Goal: Information Seeking & Learning: Compare options

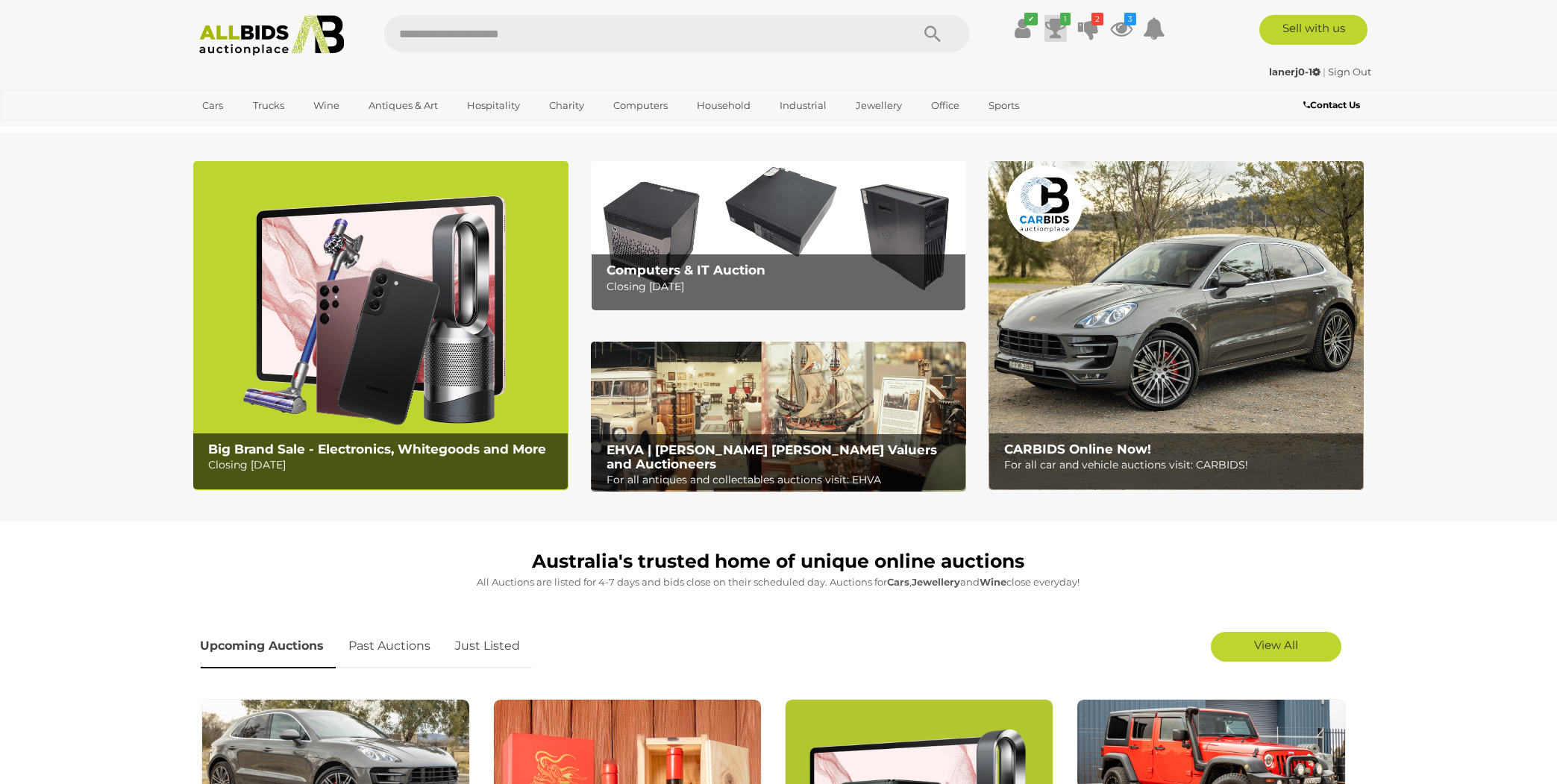
click at [1054, 26] on icon at bounding box center [1055, 29] width 21 height 27
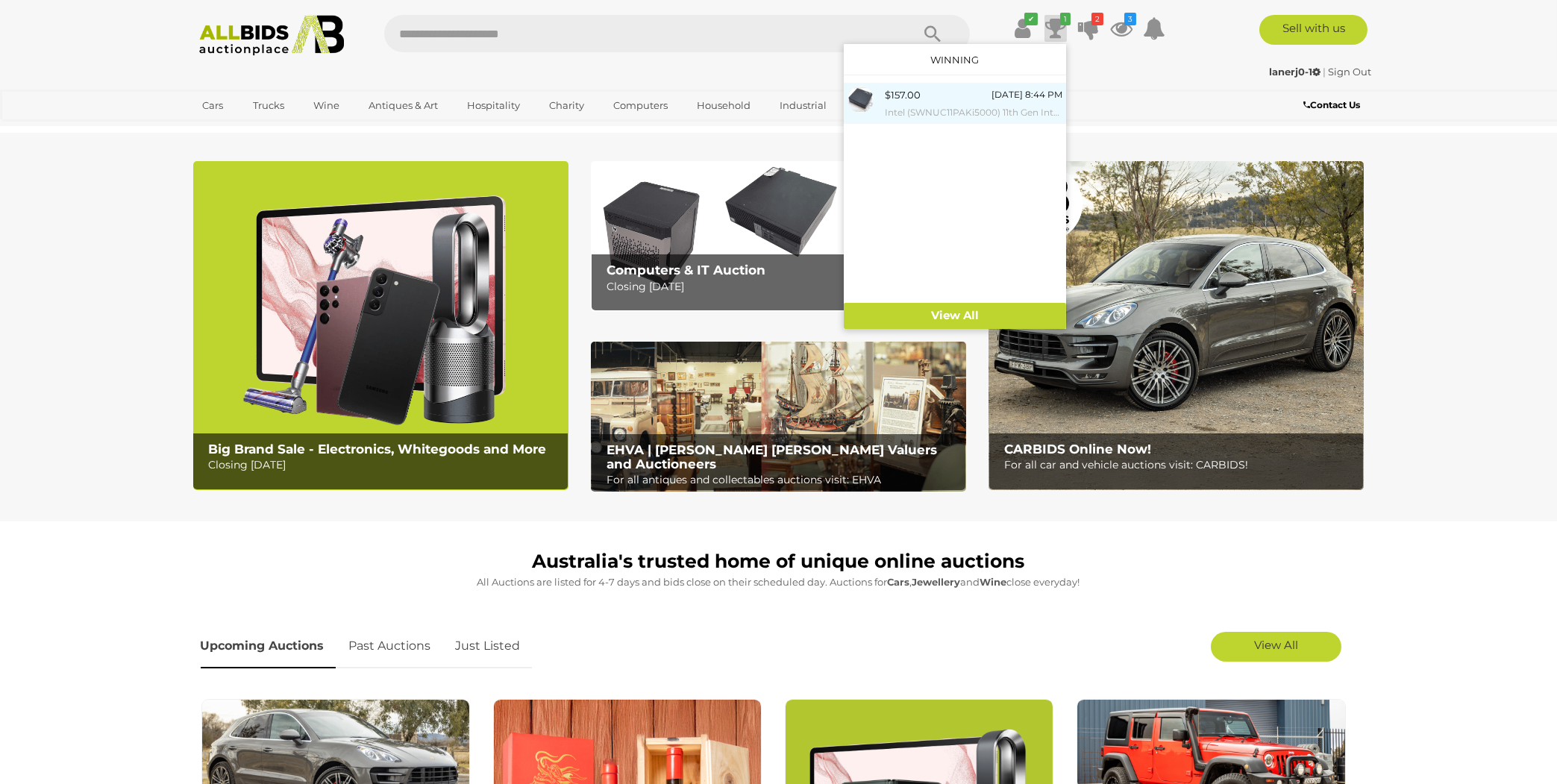
click at [963, 103] on div "$157.00 [DATE] 8:44 PM Intel (SWNUC11PAKi5000) 11th Gen Intel Core i5 (1135G7) …" at bounding box center [973, 103] width 178 height 33
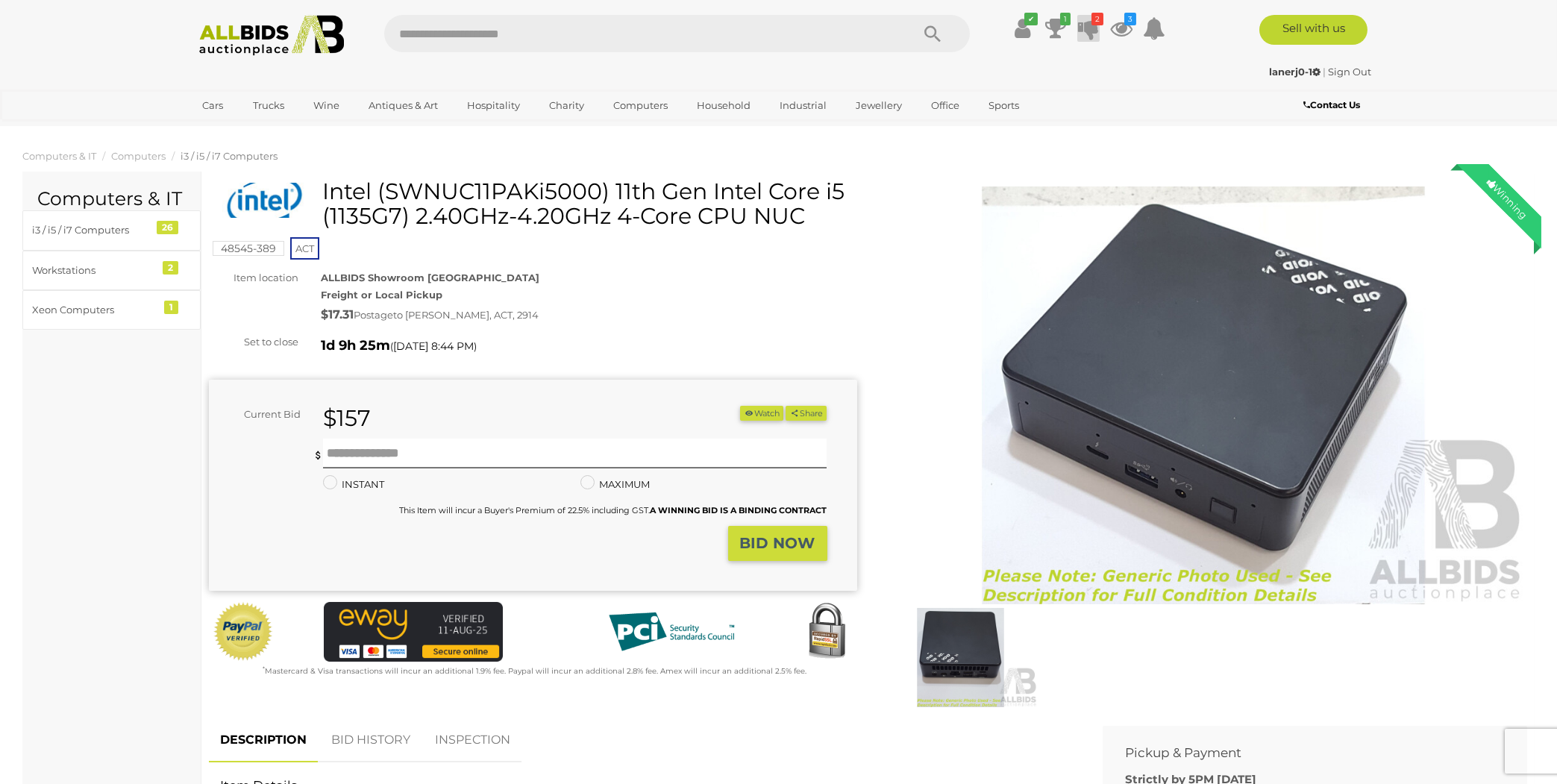
click at [1090, 22] on icon at bounding box center [1088, 29] width 21 height 27
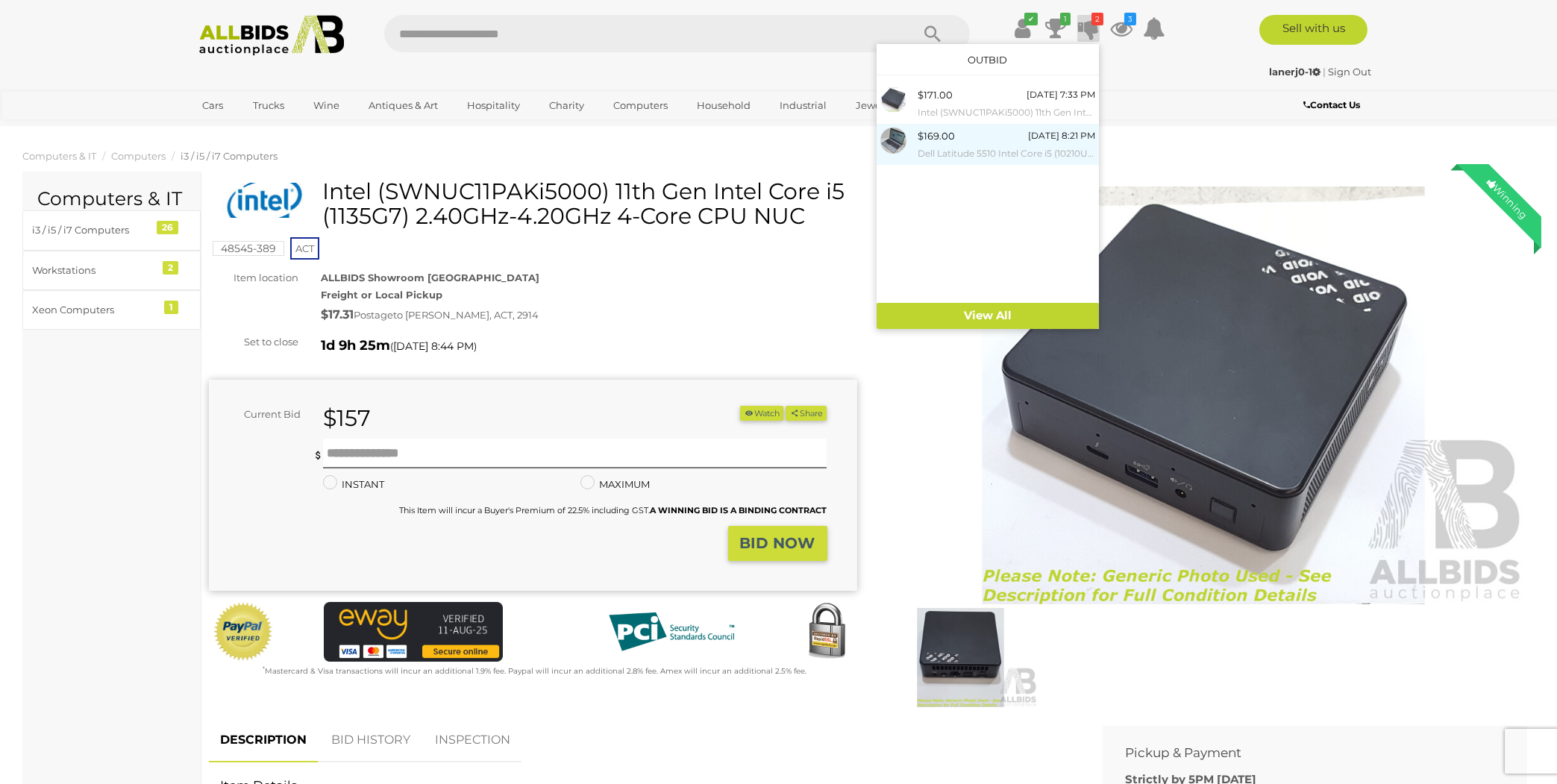
click at [975, 148] on small "Dell Latitude 5510 Intel Core i5 (10210U) 1.60GHz-4.20GHz 4-Core CPU 15.6-Inch …" at bounding box center [1006, 153] width 178 height 17
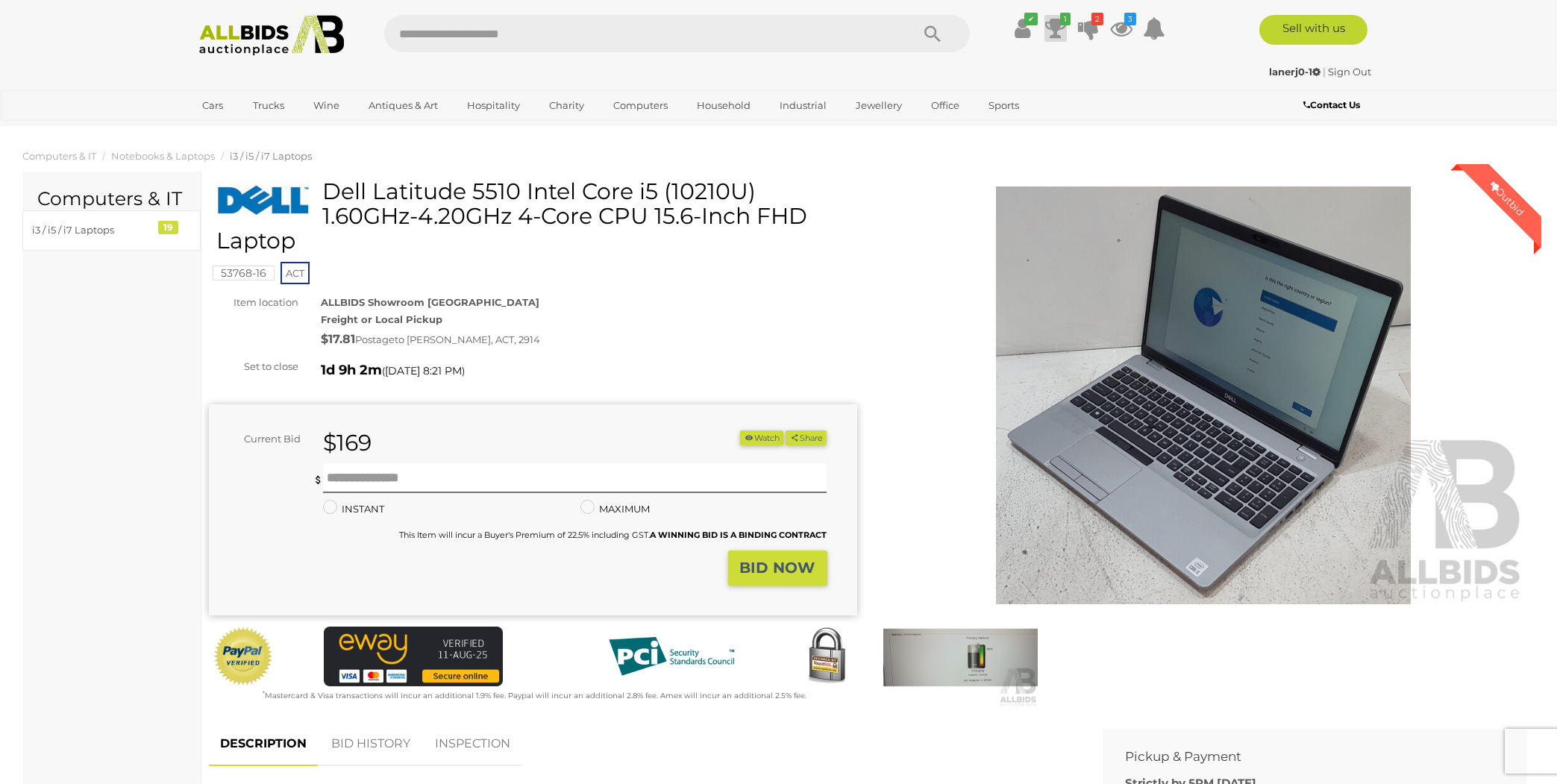
click at [1054, 29] on icon at bounding box center [1055, 29] width 21 height 27
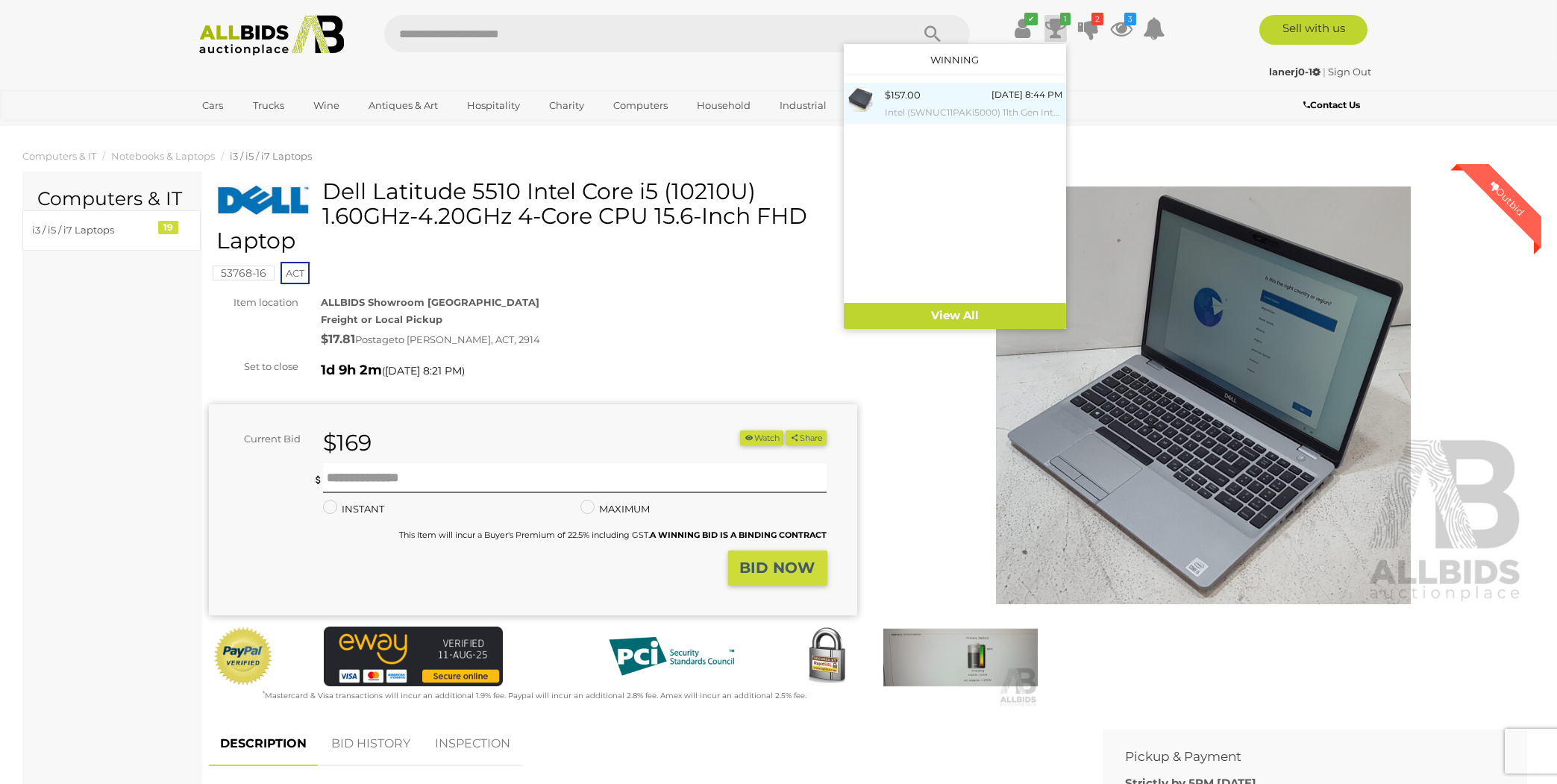
click at [976, 111] on small "Intel (SWNUC11PAKi5000) 11th Gen Intel Core i5 (1135G7) 2.40GHz-4.20GHz 4-Core …" at bounding box center [973, 112] width 178 height 17
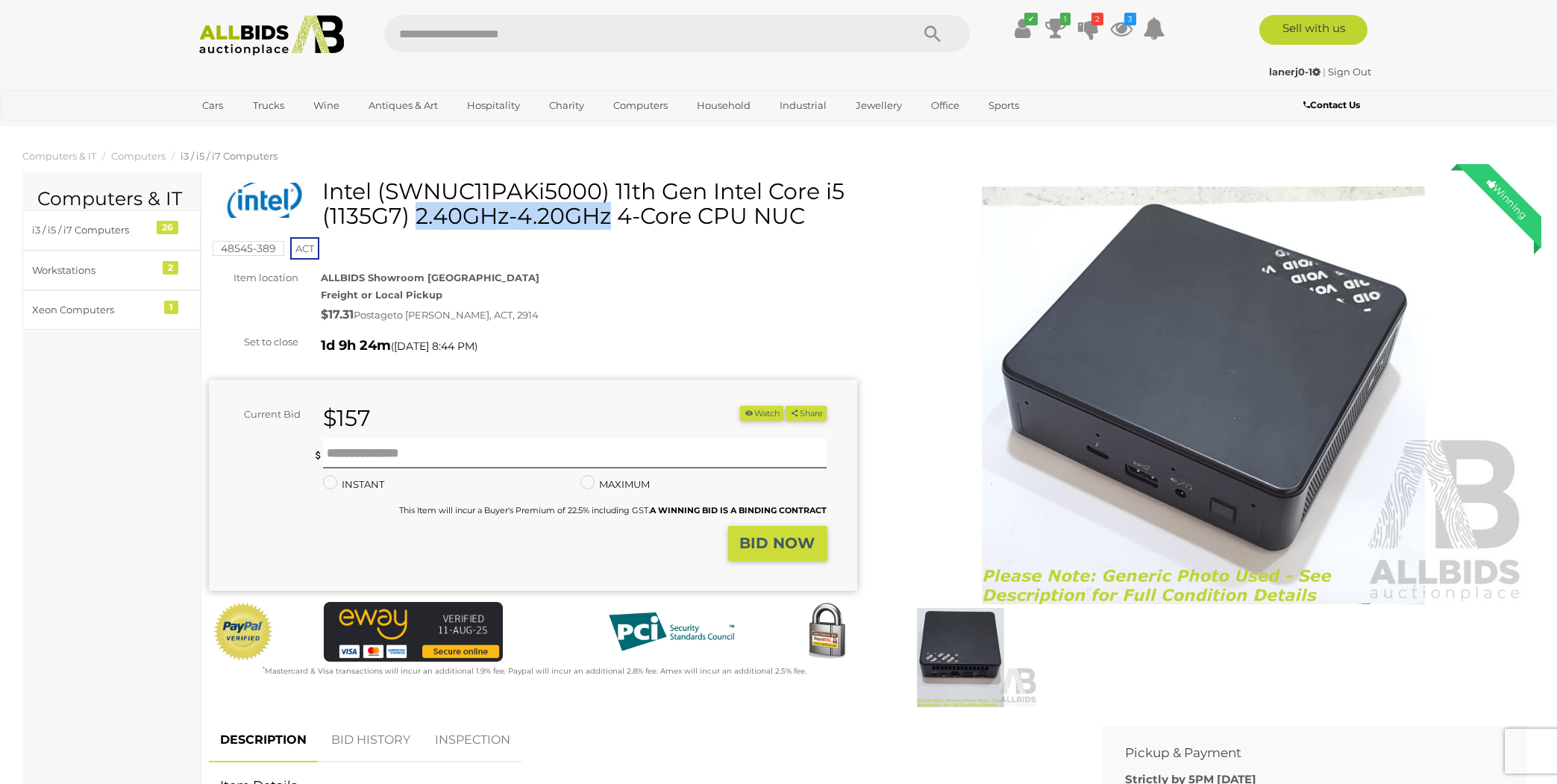
drag, startPoint x: 391, startPoint y: 188, endPoint x: 597, endPoint y: 191, distance: 206.0
click at [597, 191] on h1 "Intel (SWNUC11PAKi5000) 11th Gen Intel Core i5 (1135G7) 2.40GHz-4.20GHz 4-Core …" at bounding box center [534, 203] width 637 height 49
copy h1 "SWNUC11PAKi5000"
click at [962, 629] on img at bounding box center [960, 657] width 155 height 99
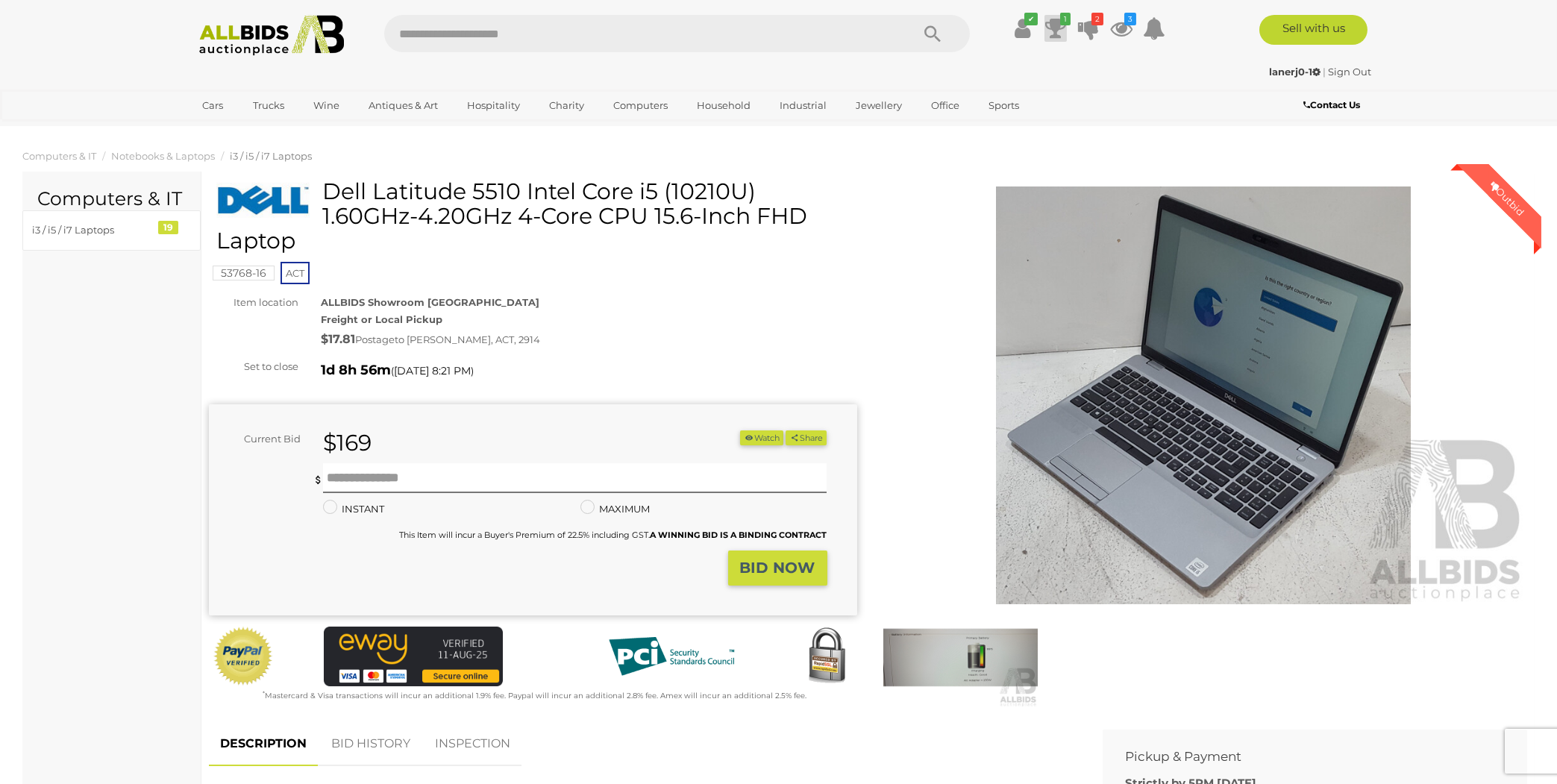
click at [1056, 26] on icon at bounding box center [1055, 29] width 21 height 27
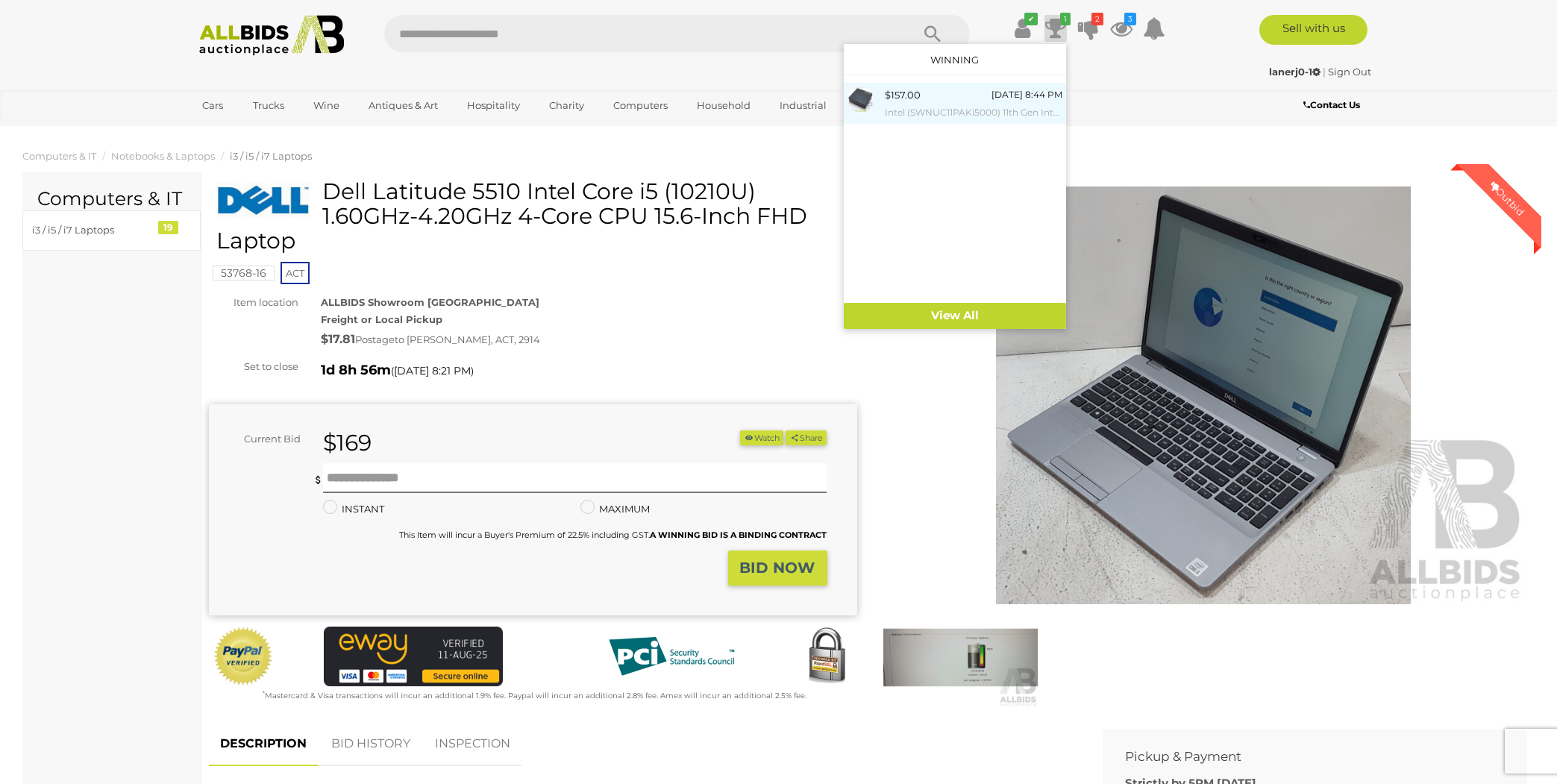
click at [948, 111] on small "Intel (SWNUC11PAKi5000) 11th Gen Intel Core i5 (1135G7) 2.40GHz-4.20GHz 4-Core …" at bounding box center [973, 112] width 178 height 17
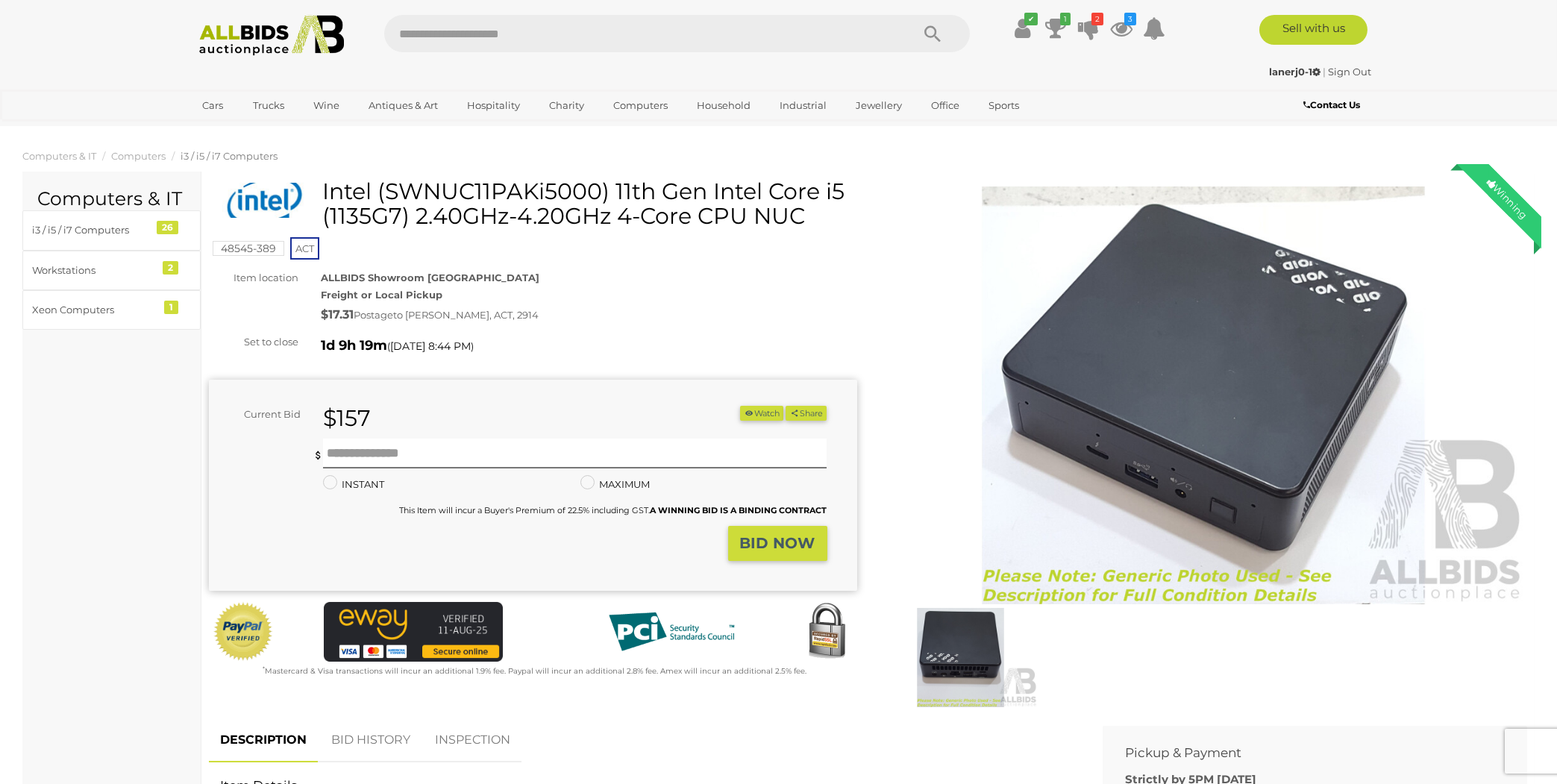
click at [1157, 459] on img at bounding box center [1204, 396] width 648 height 418
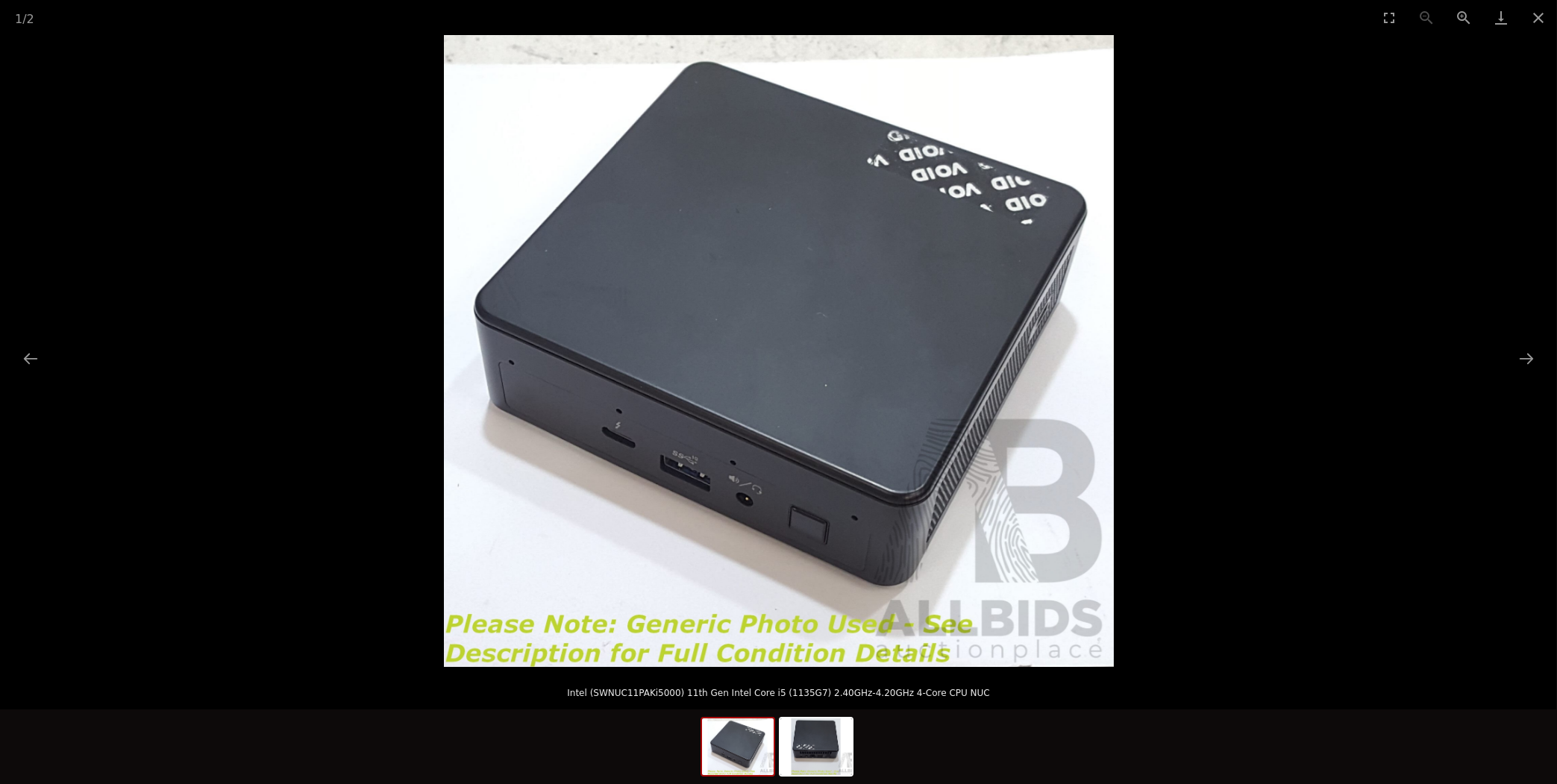
click at [779, 502] on img at bounding box center [778, 351] width 670 height 632
click at [816, 730] on img at bounding box center [816, 747] width 72 height 57
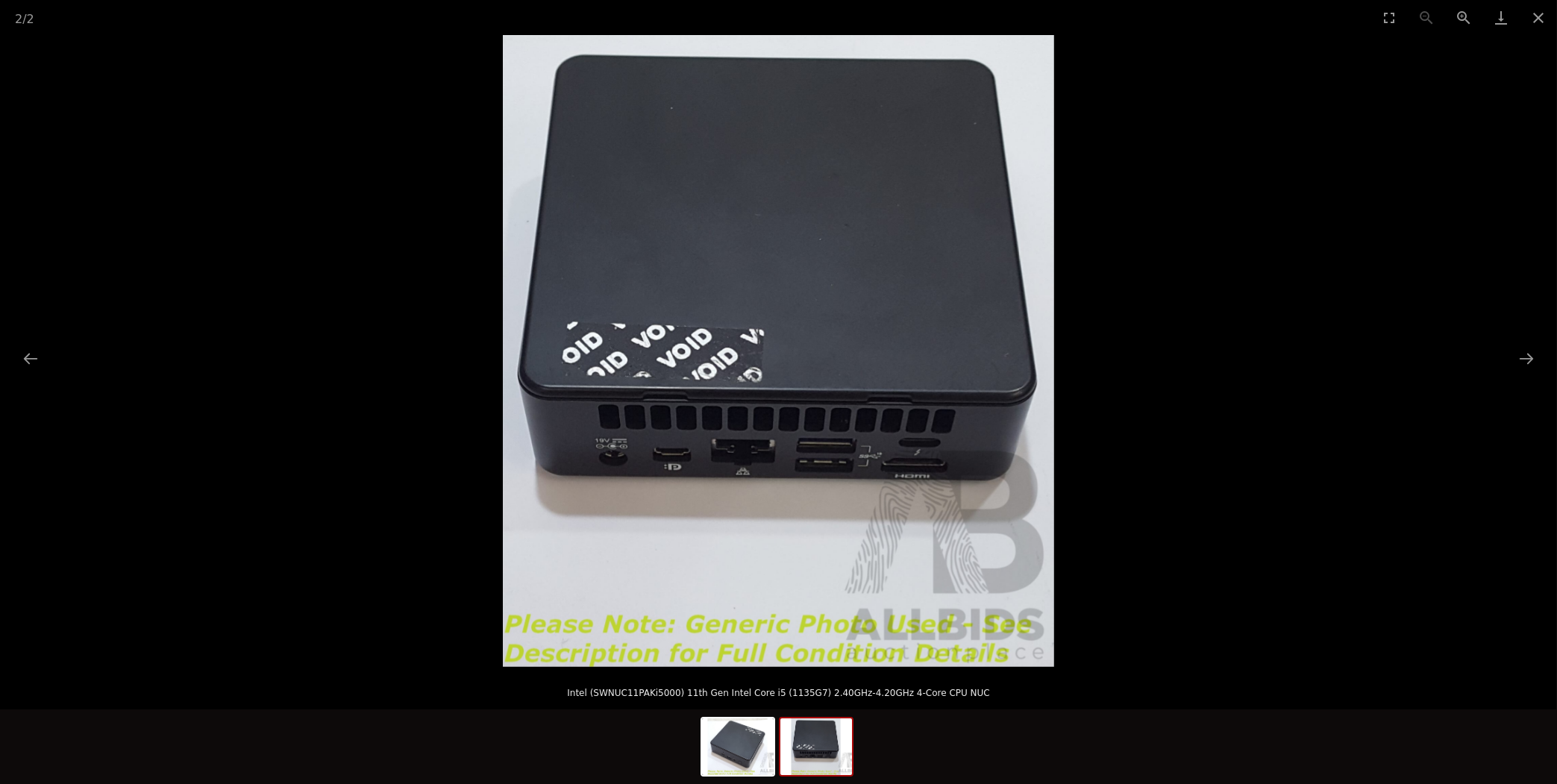
click at [851, 427] on img at bounding box center [778, 351] width 551 height 632
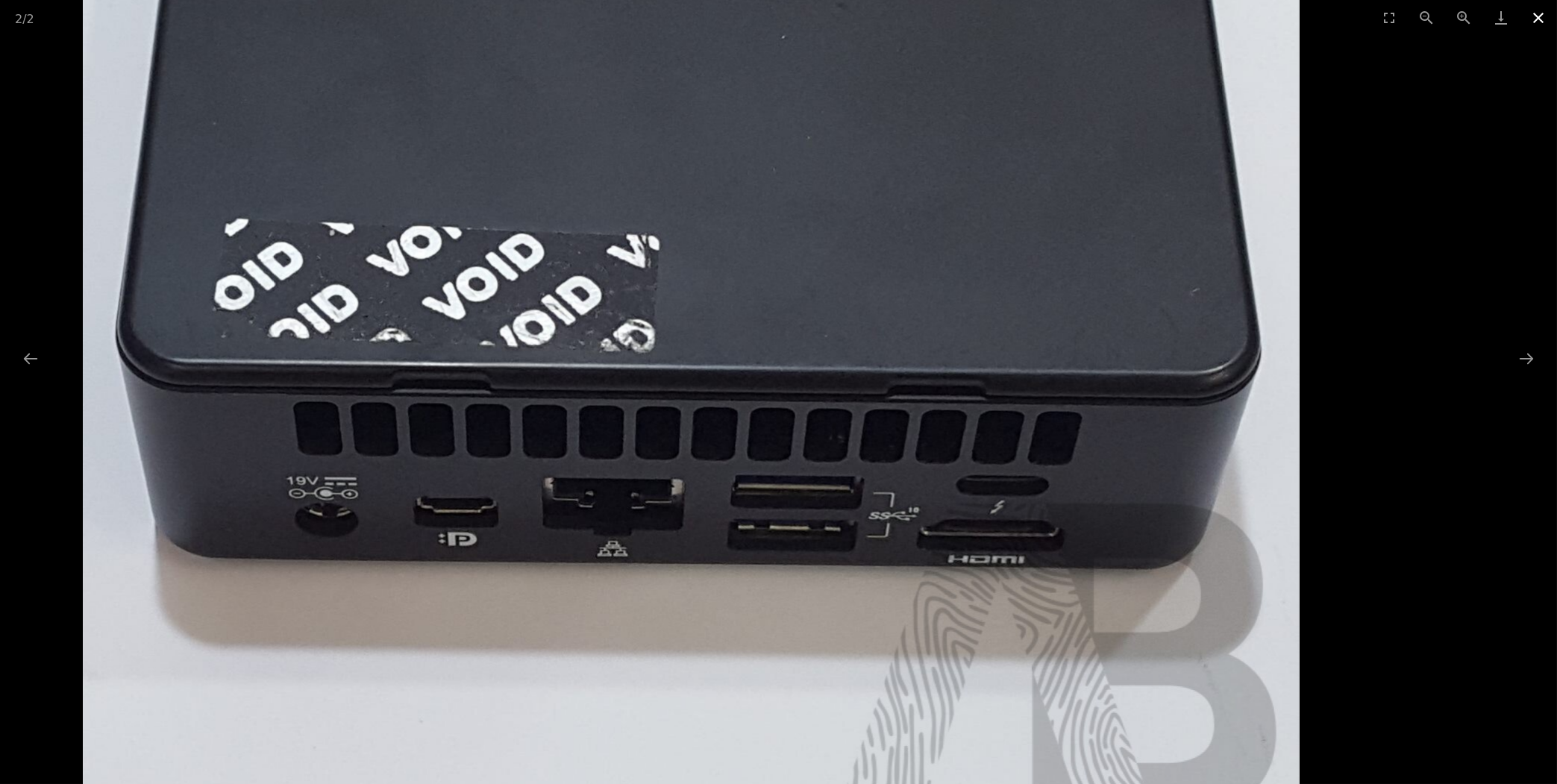
click at [1542, 12] on button "Close gallery" at bounding box center [1538, 18] width 37 height 35
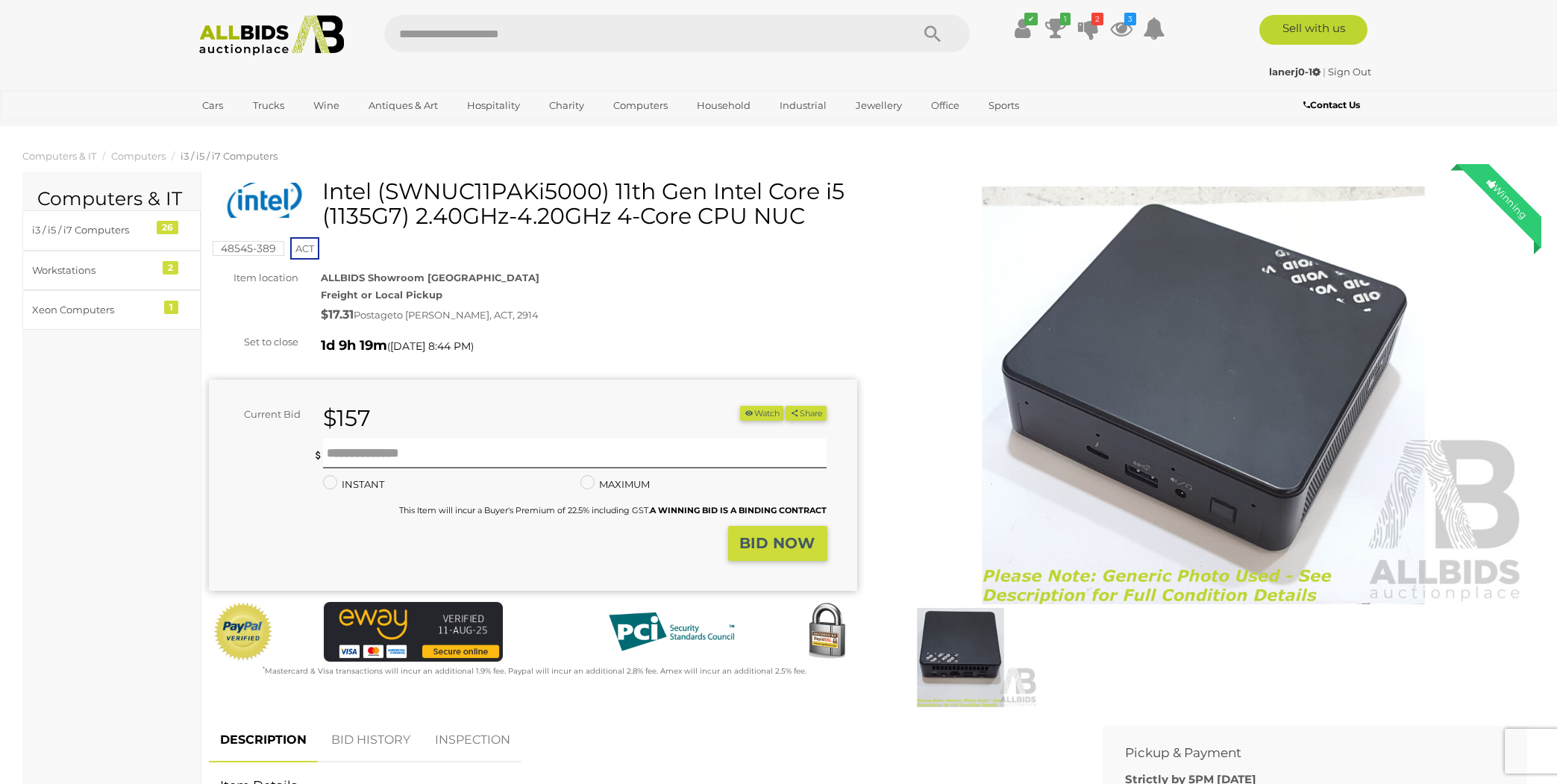
click at [963, 640] on img at bounding box center [960, 657] width 155 height 99
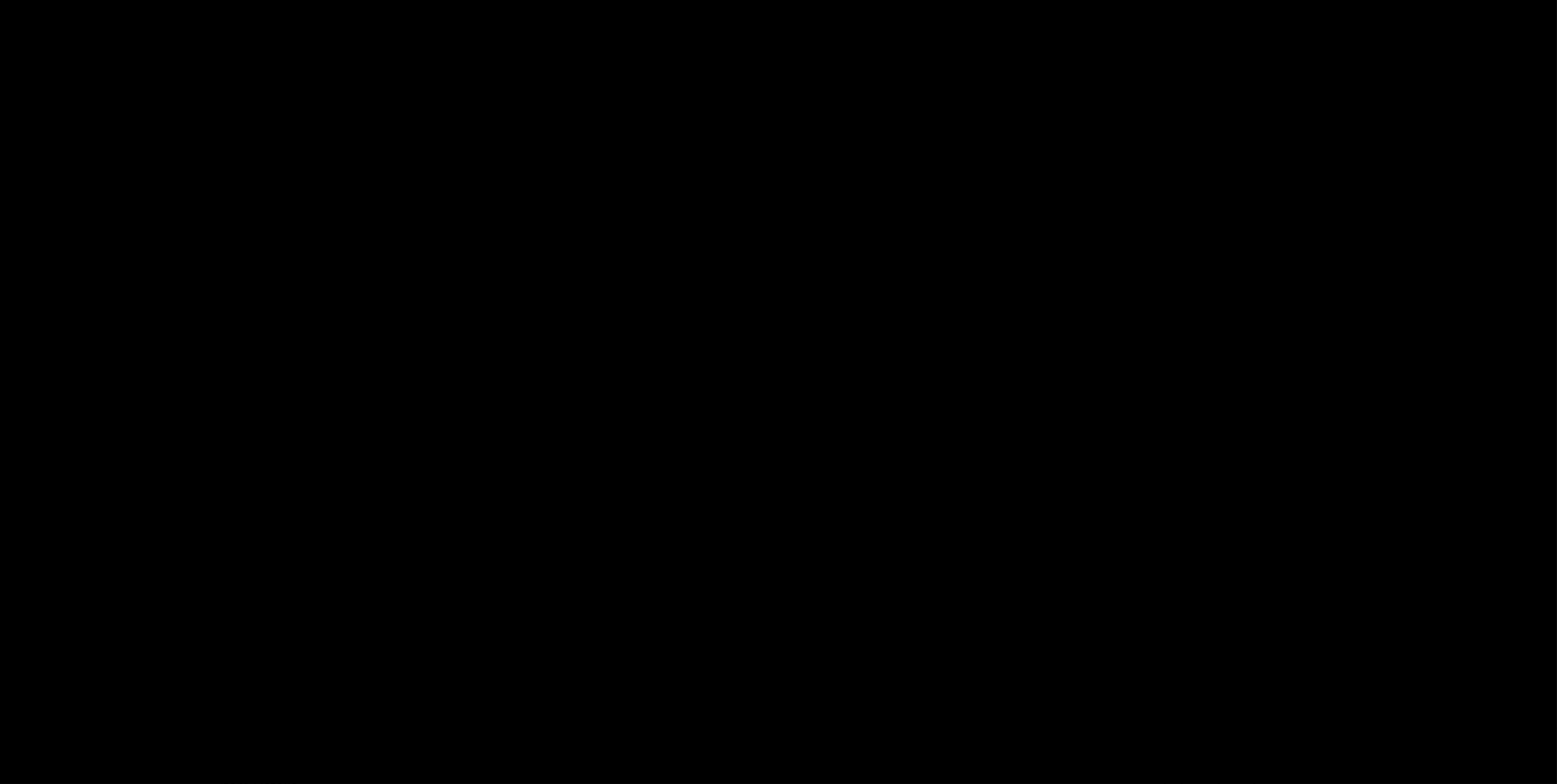
click at [963, 640] on div at bounding box center [778, 351] width 1557 height 632
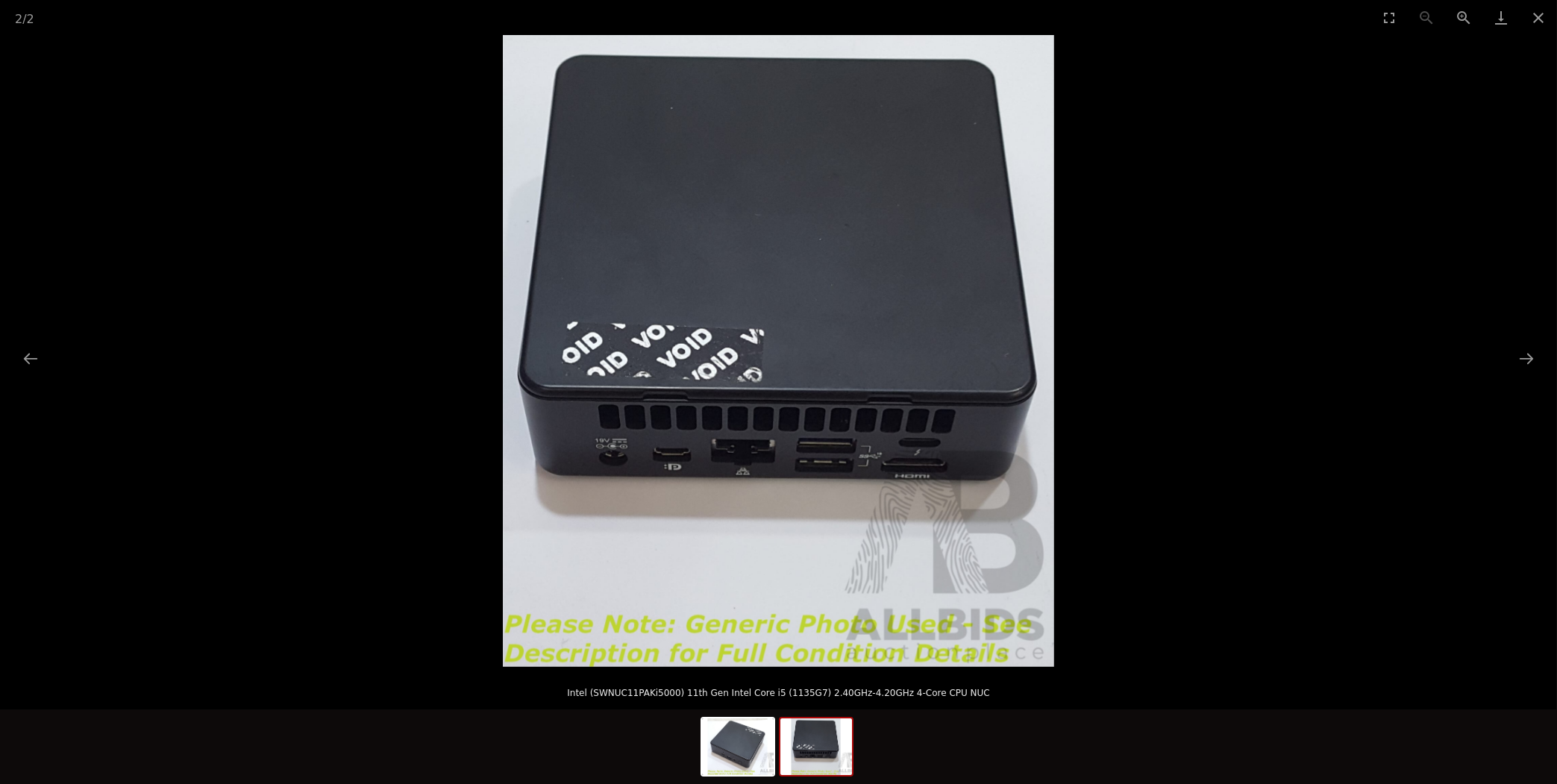
click at [869, 427] on img at bounding box center [778, 351] width 551 height 632
click at [1255, 436] on picture at bounding box center [778, 351] width 1557 height 632
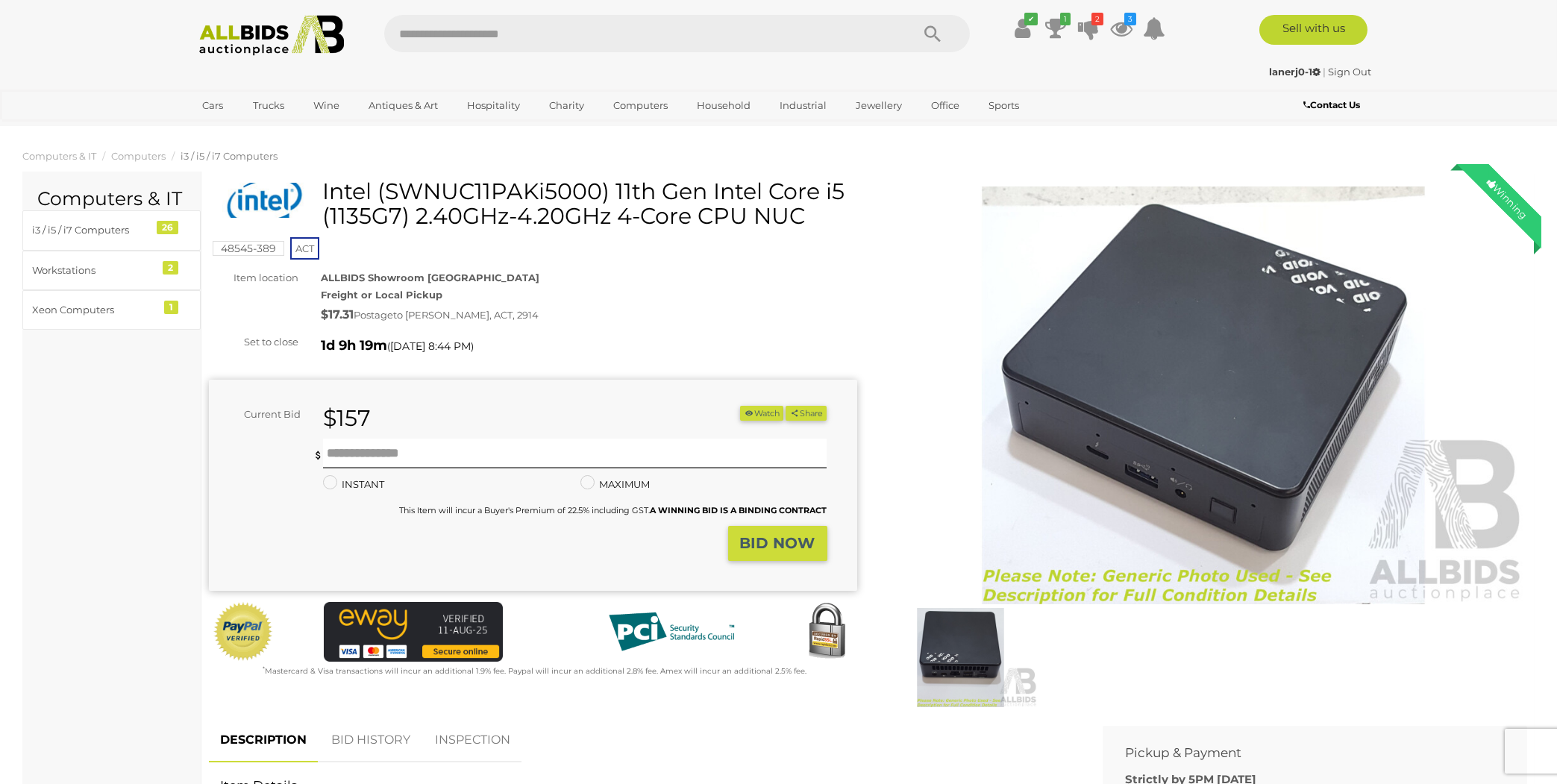
click at [1186, 436] on img at bounding box center [1204, 396] width 648 height 418
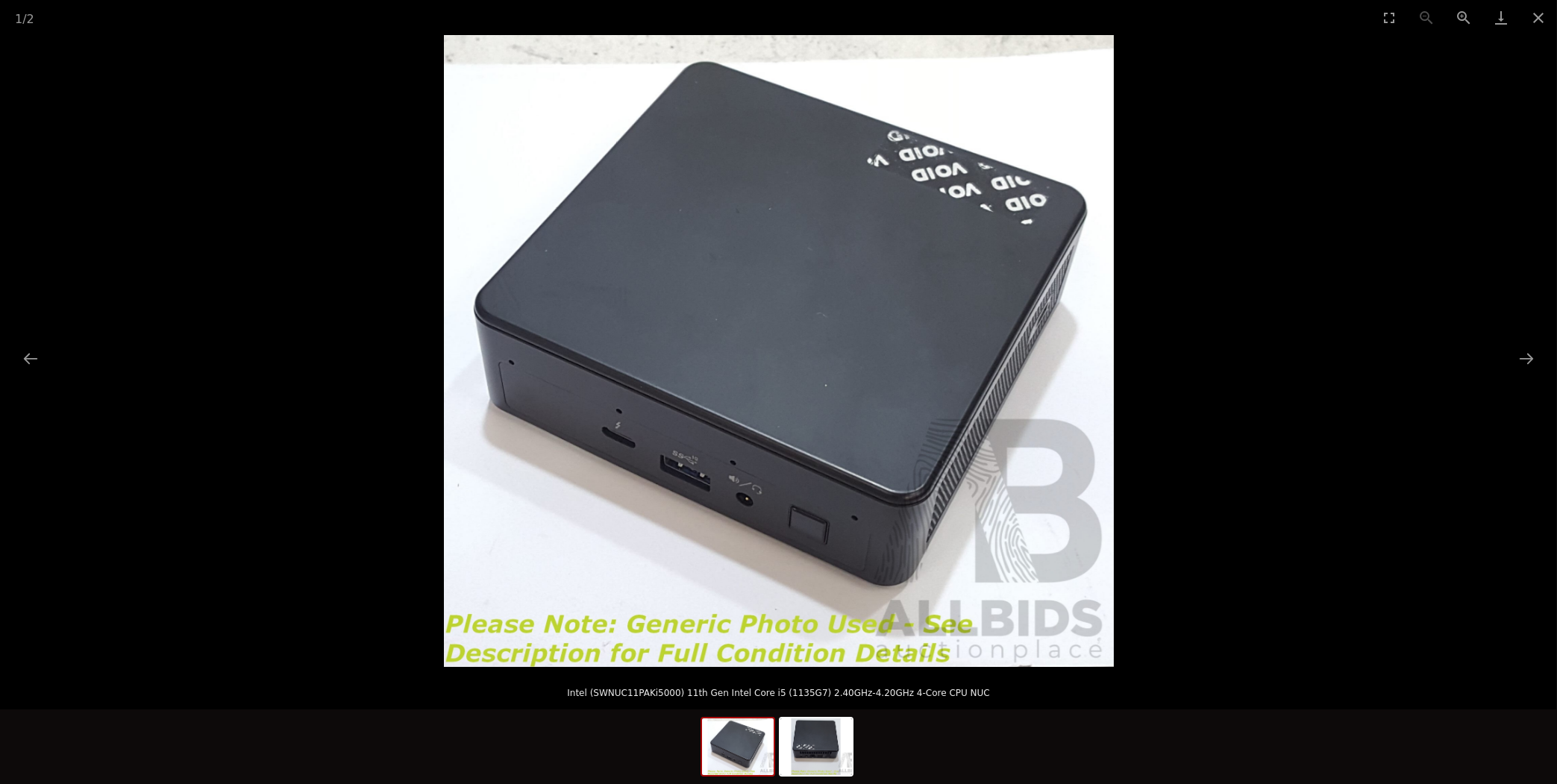
click at [820, 408] on img at bounding box center [778, 351] width 670 height 632
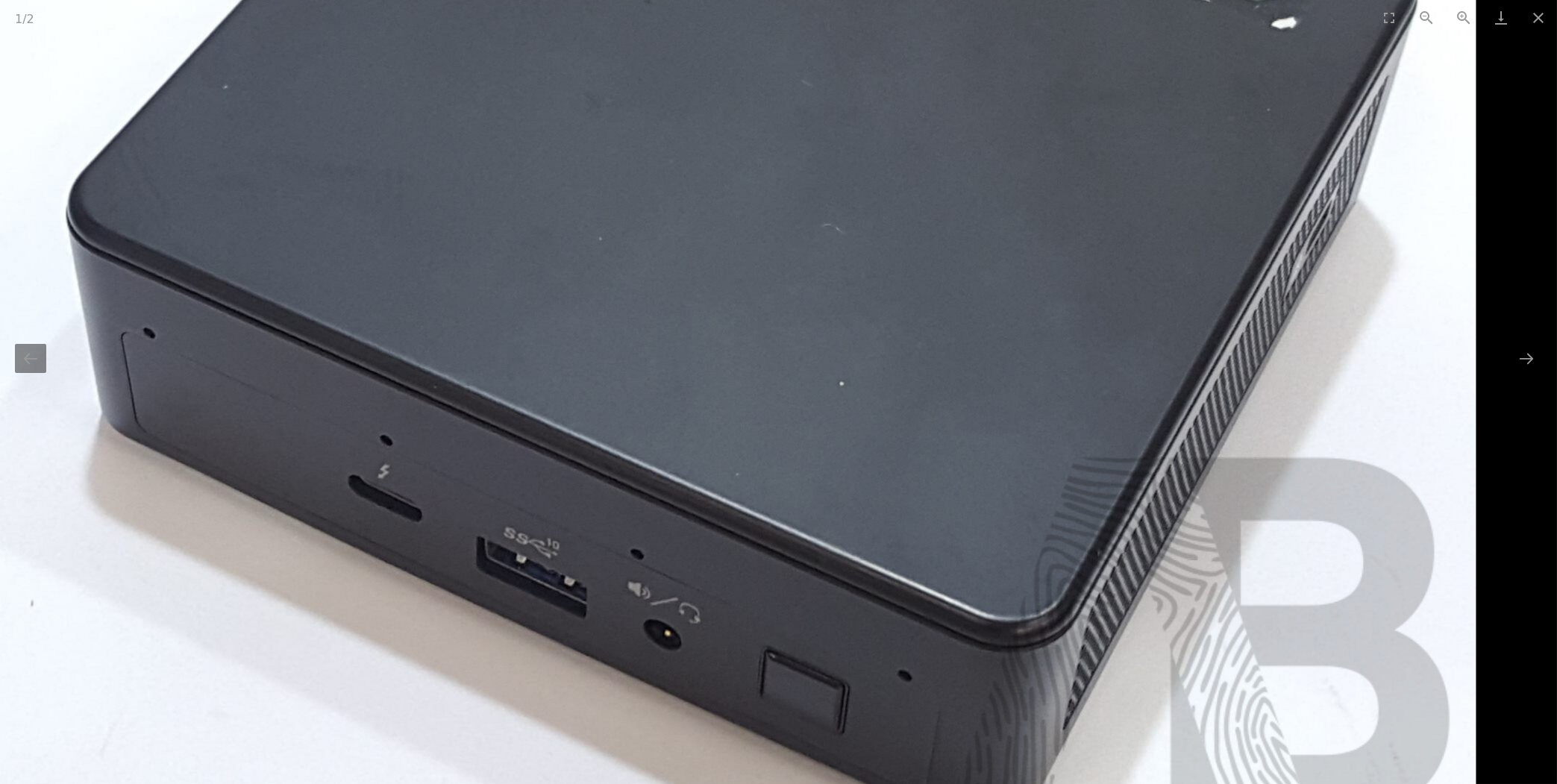
click at [819, 408] on img at bounding box center [738, 308] width 1476 height 1392
click at [818, 408] on img at bounding box center [738, 308] width 1476 height 1392
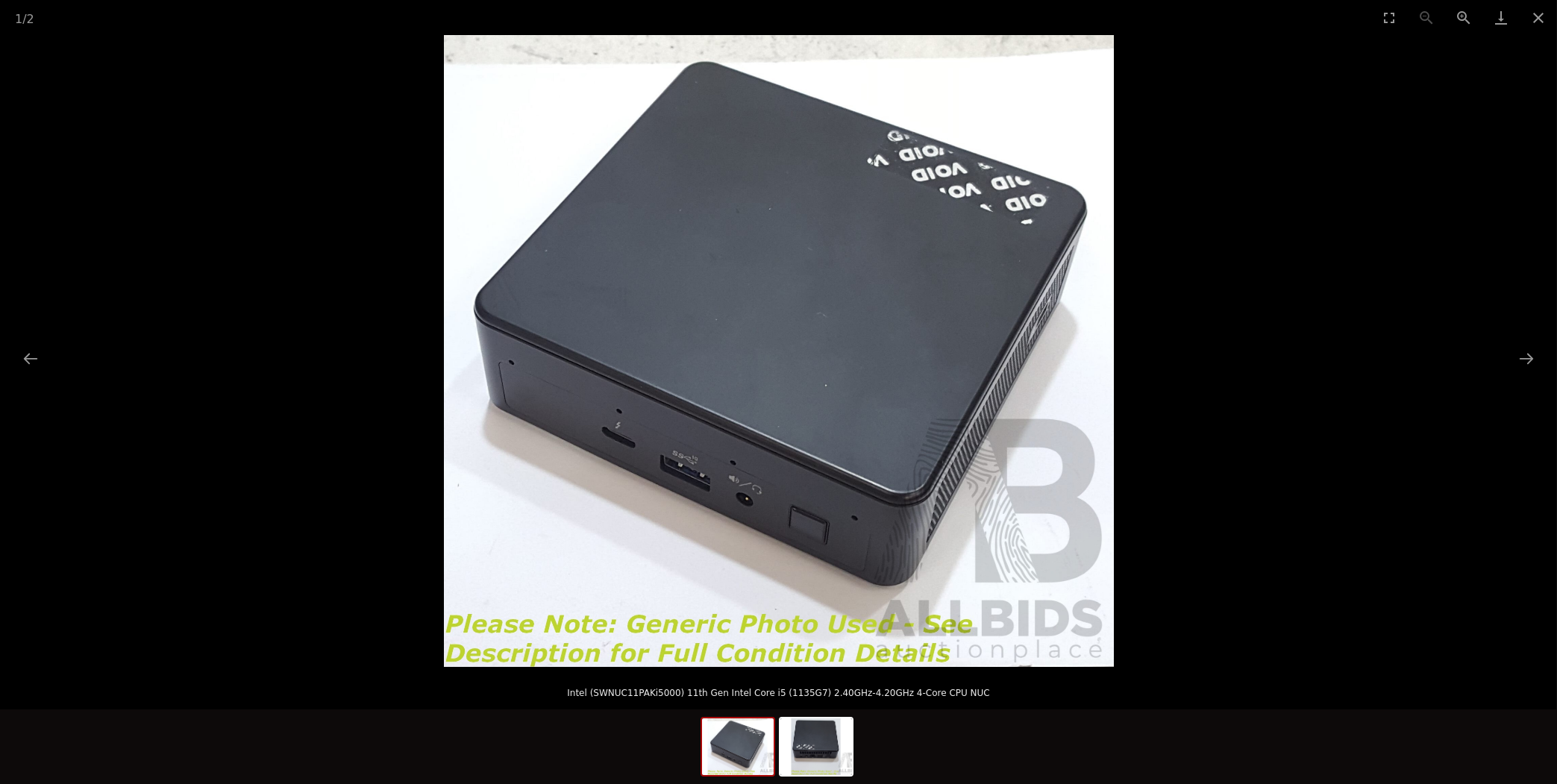
click at [743, 745] on img at bounding box center [738, 747] width 72 height 57
click at [812, 754] on img at bounding box center [816, 747] width 72 height 57
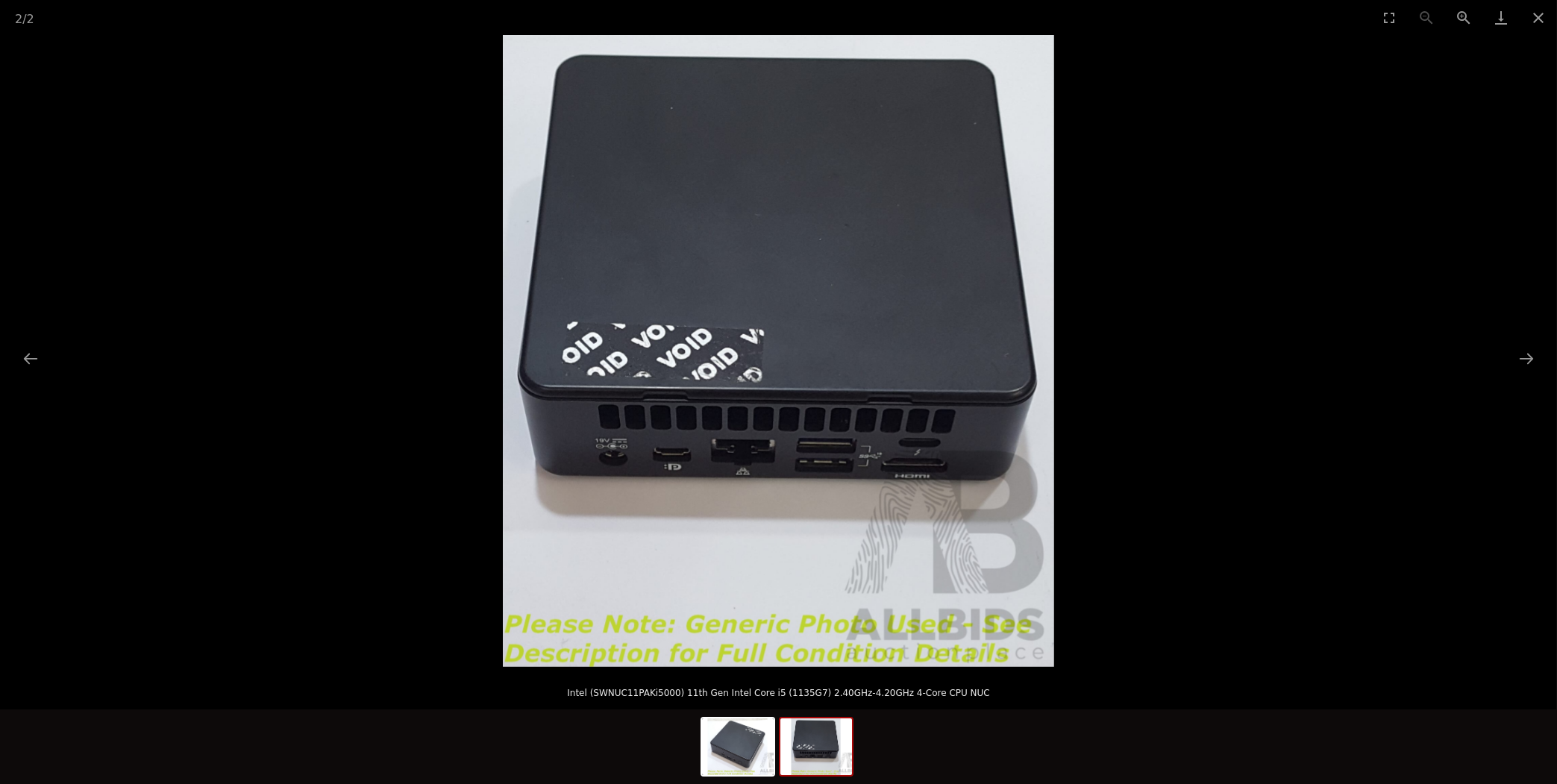
click at [758, 384] on img at bounding box center [778, 351] width 551 height 632
click at [784, 384] on img at bounding box center [778, 351] width 551 height 632
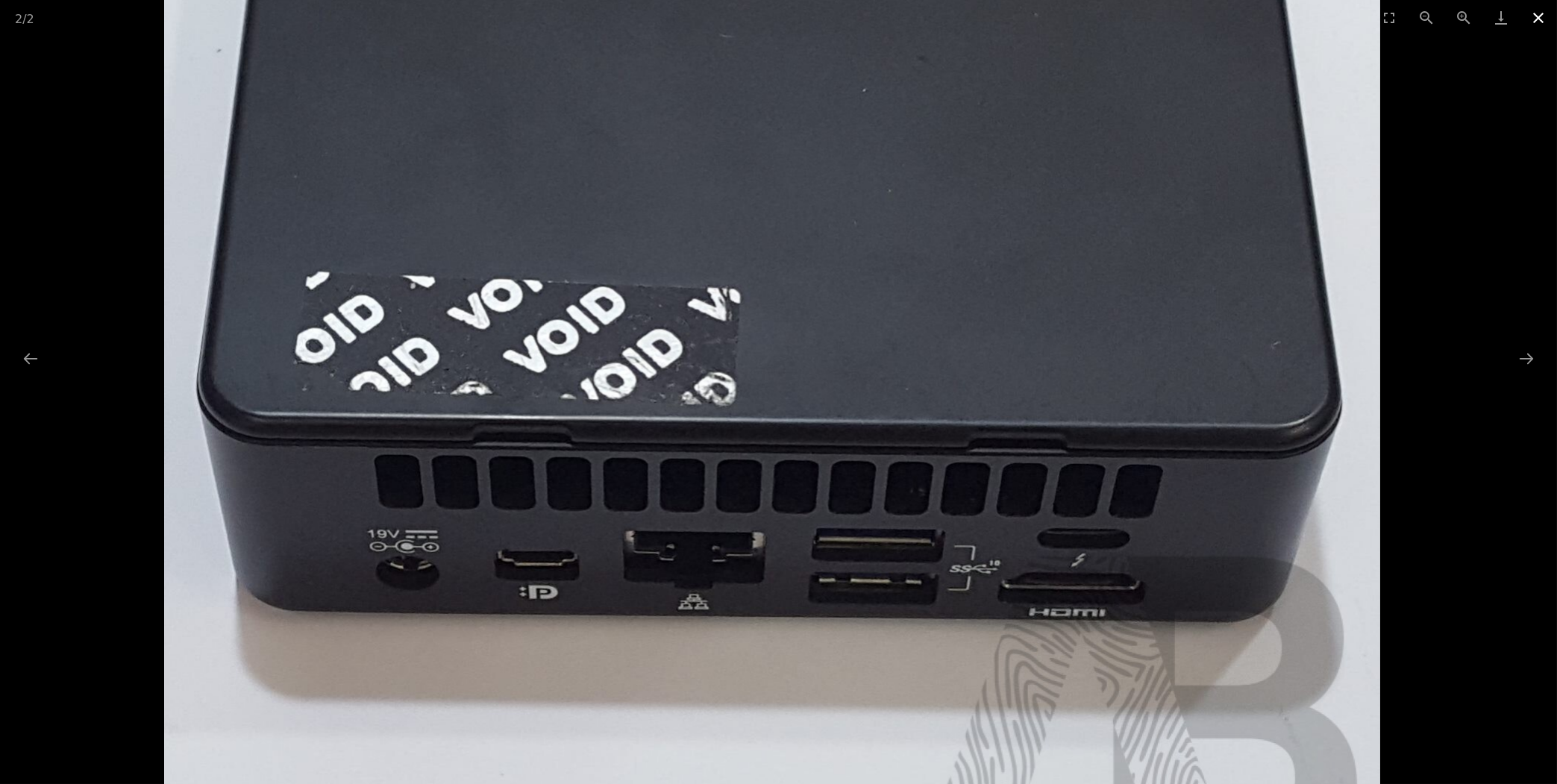
click at [1536, 19] on button "Close gallery" at bounding box center [1538, 18] width 37 height 35
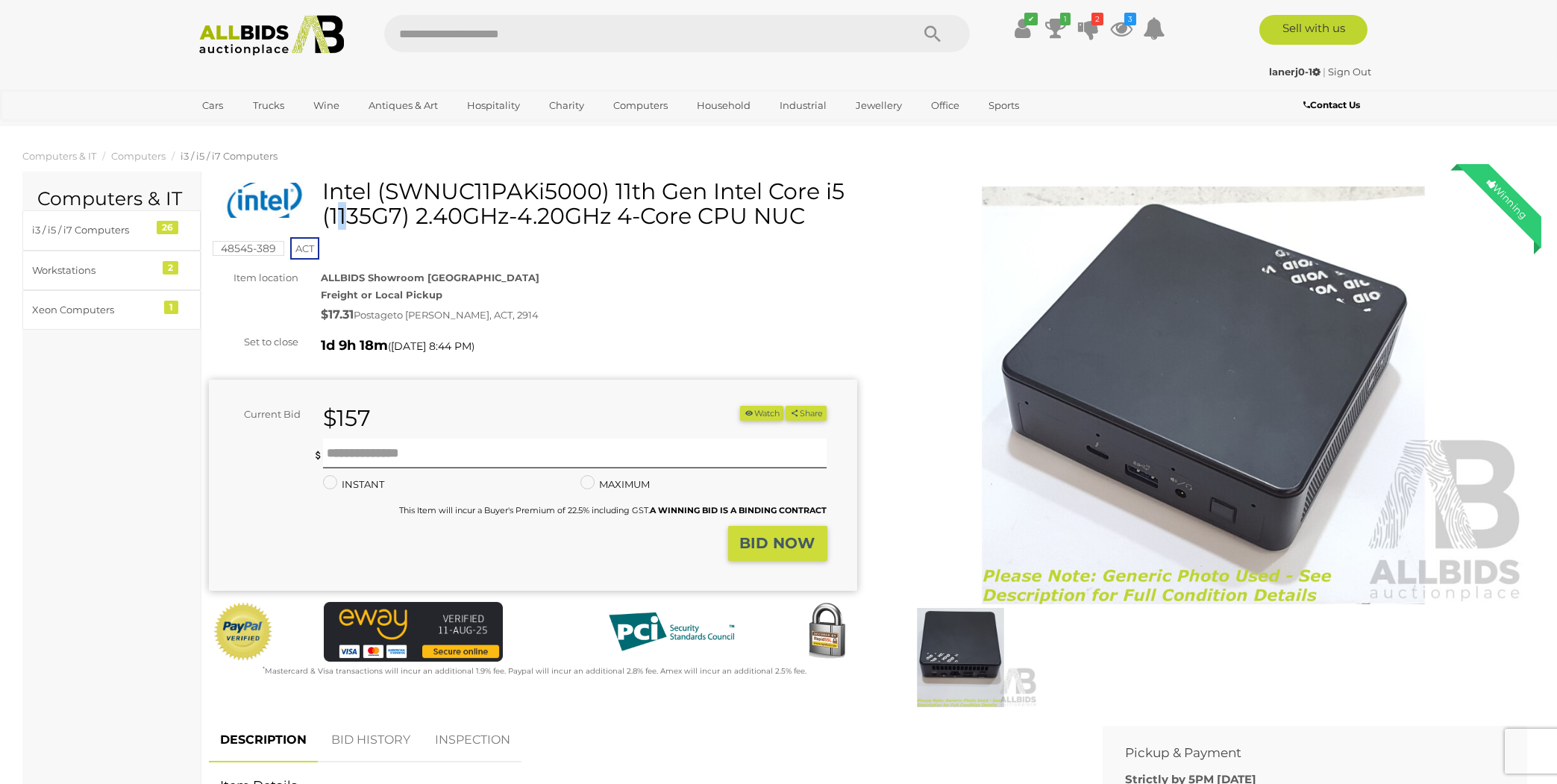
drag, startPoint x: 323, startPoint y: 190, endPoint x: 336, endPoint y: 189, distance: 13.0
click at [336, 189] on h1 "Intel (SWNUC11PAKi5000) 11th Gen Intel Core i5 (1135G7) 2.40GHz-4.20GHz 4-Core …" at bounding box center [534, 203] width 637 height 49
click at [970, 644] on img at bounding box center [960, 657] width 155 height 99
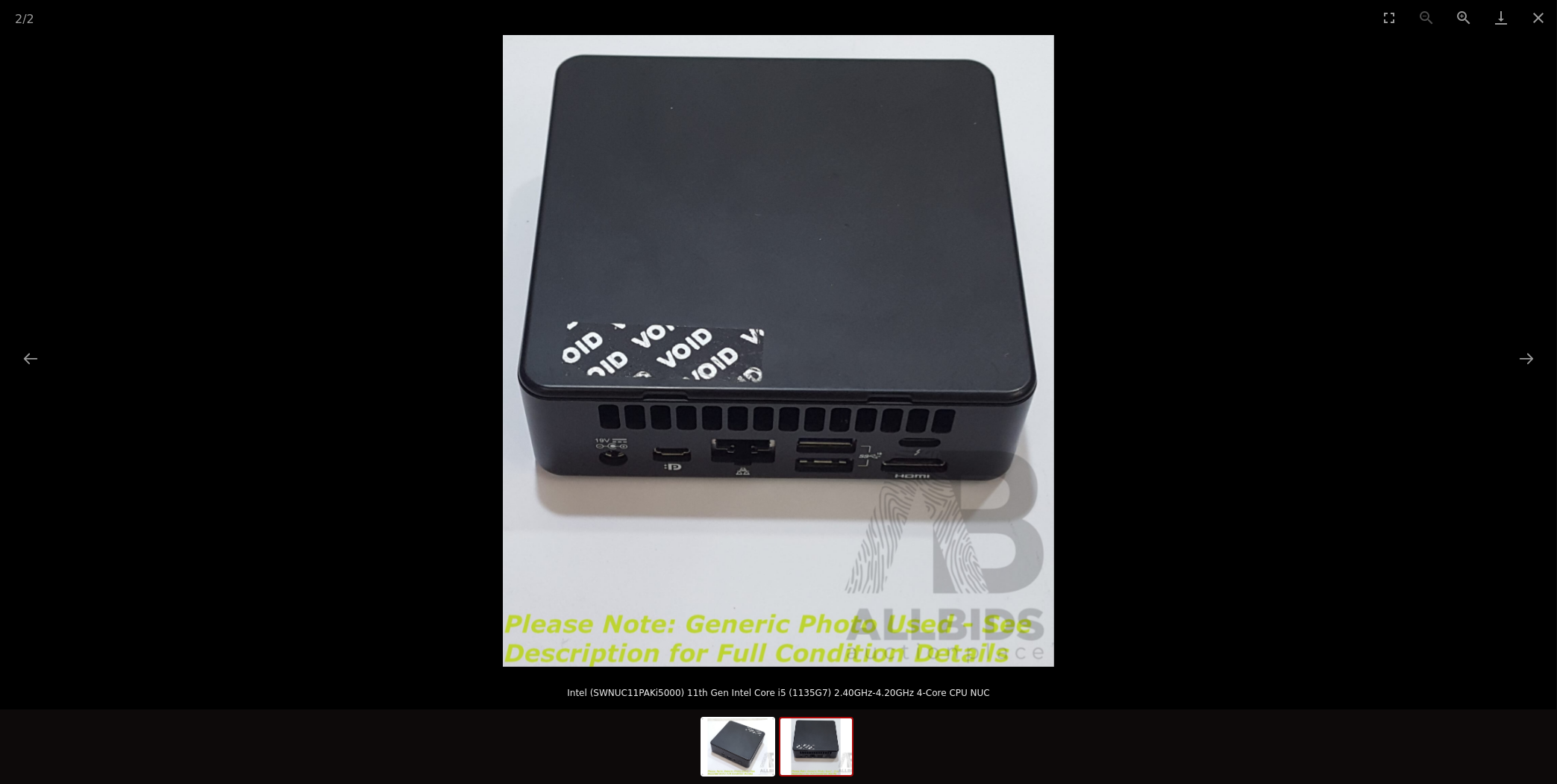
click at [737, 423] on img at bounding box center [778, 351] width 551 height 632
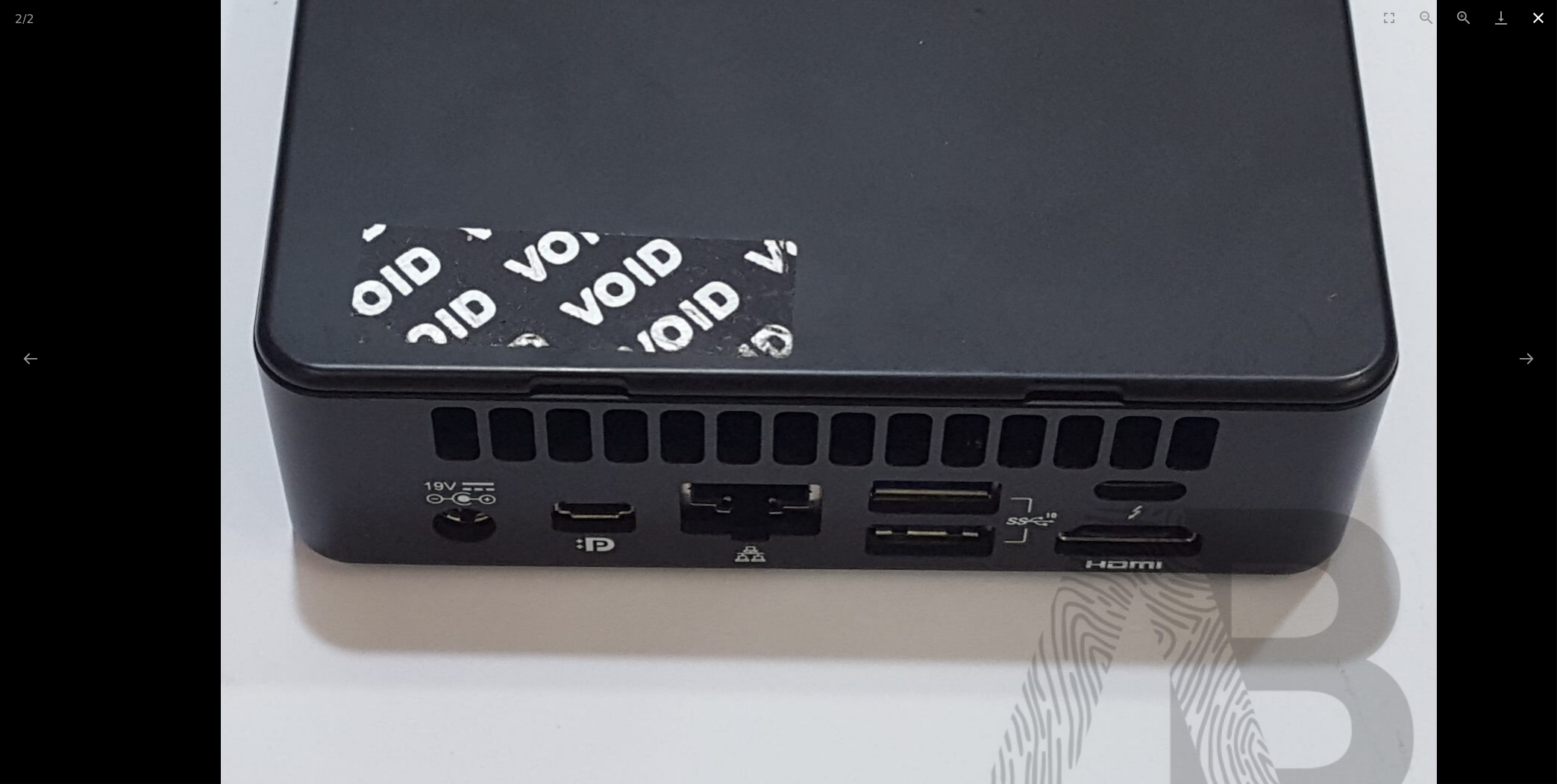
click at [1537, 16] on button "Close gallery" at bounding box center [1538, 18] width 37 height 35
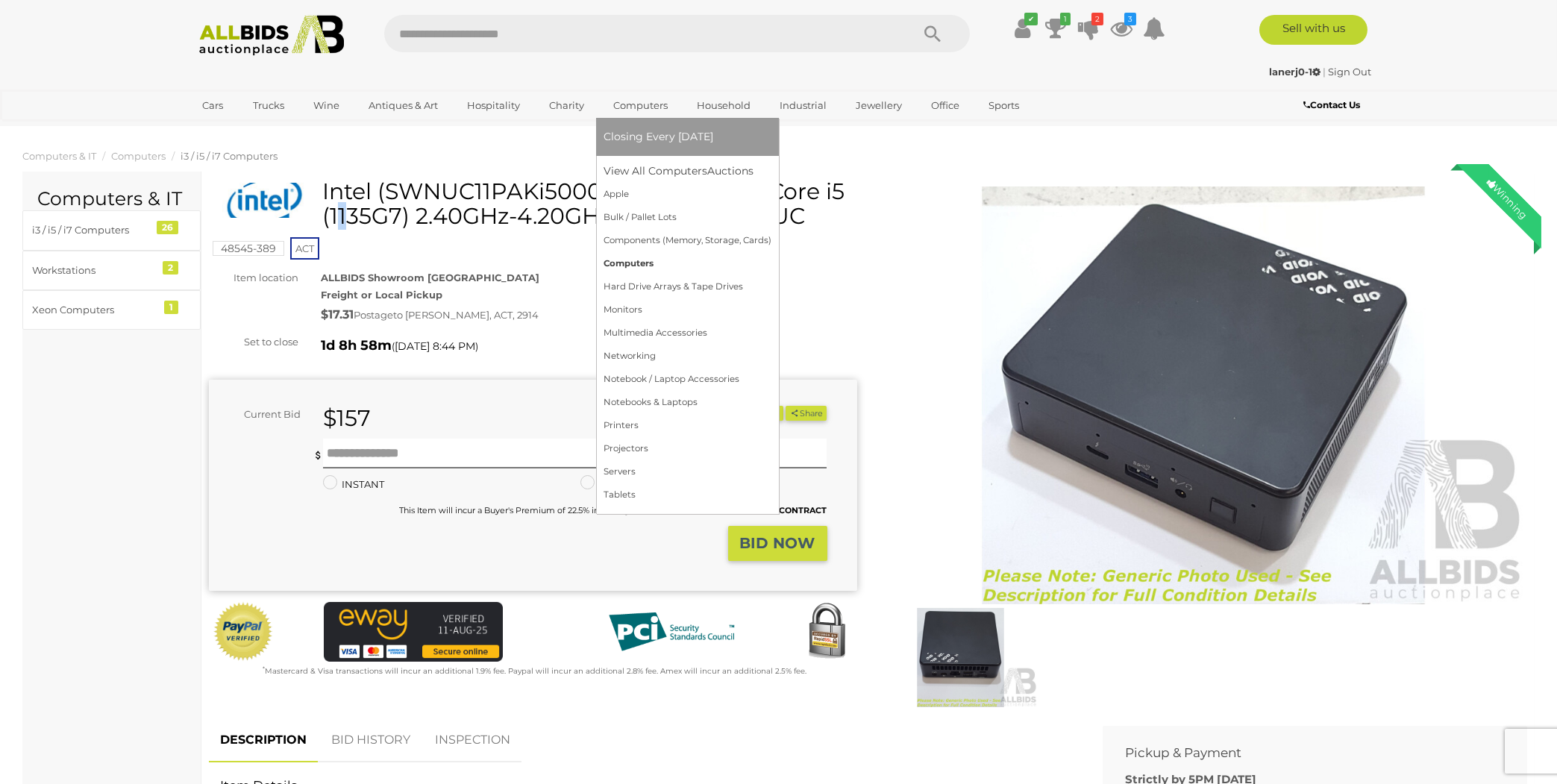
click at [635, 262] on link "Computers" at bounding box center [688, 263] width 168 height 23
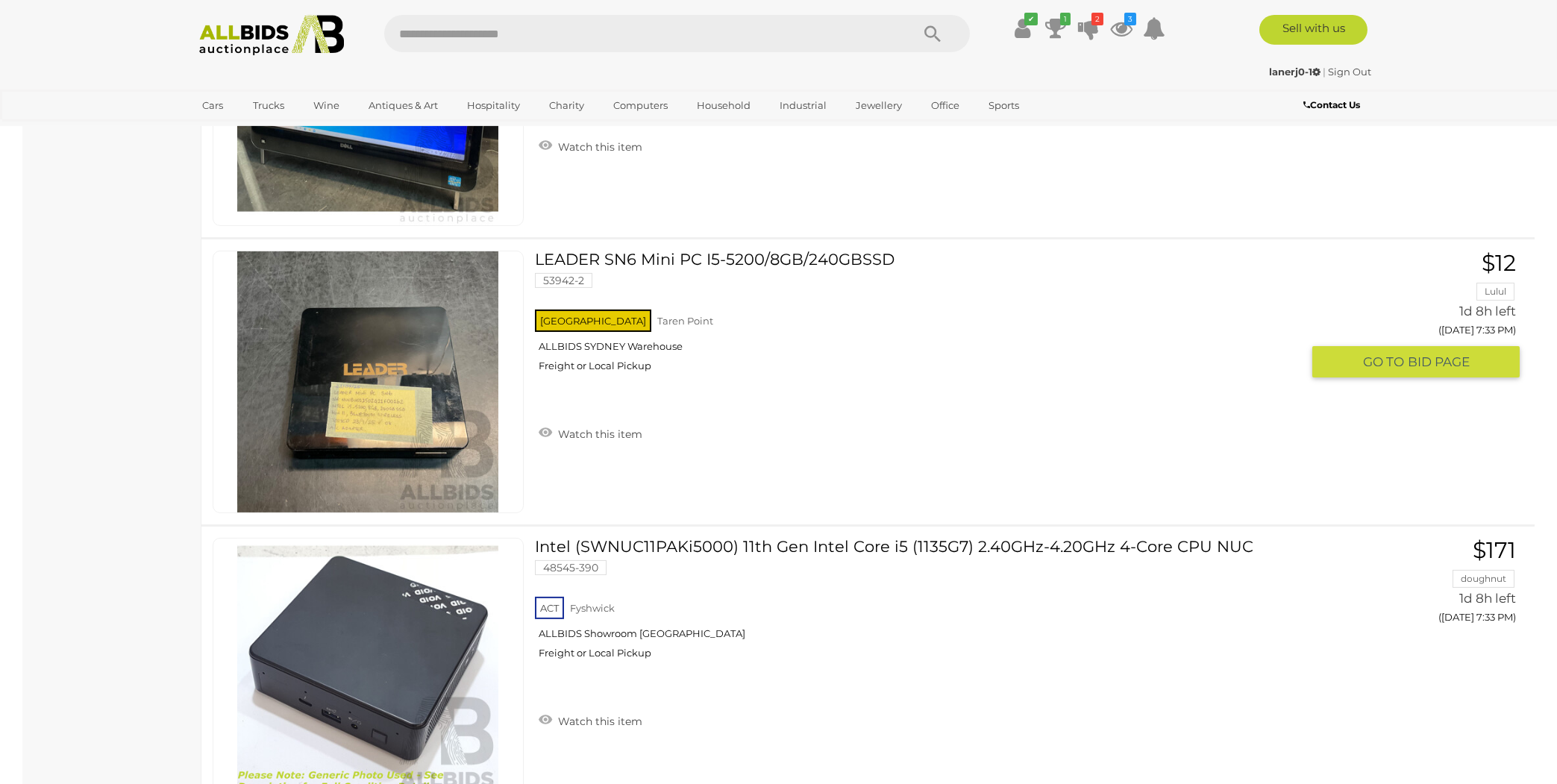
scroll to position [2958, 0]
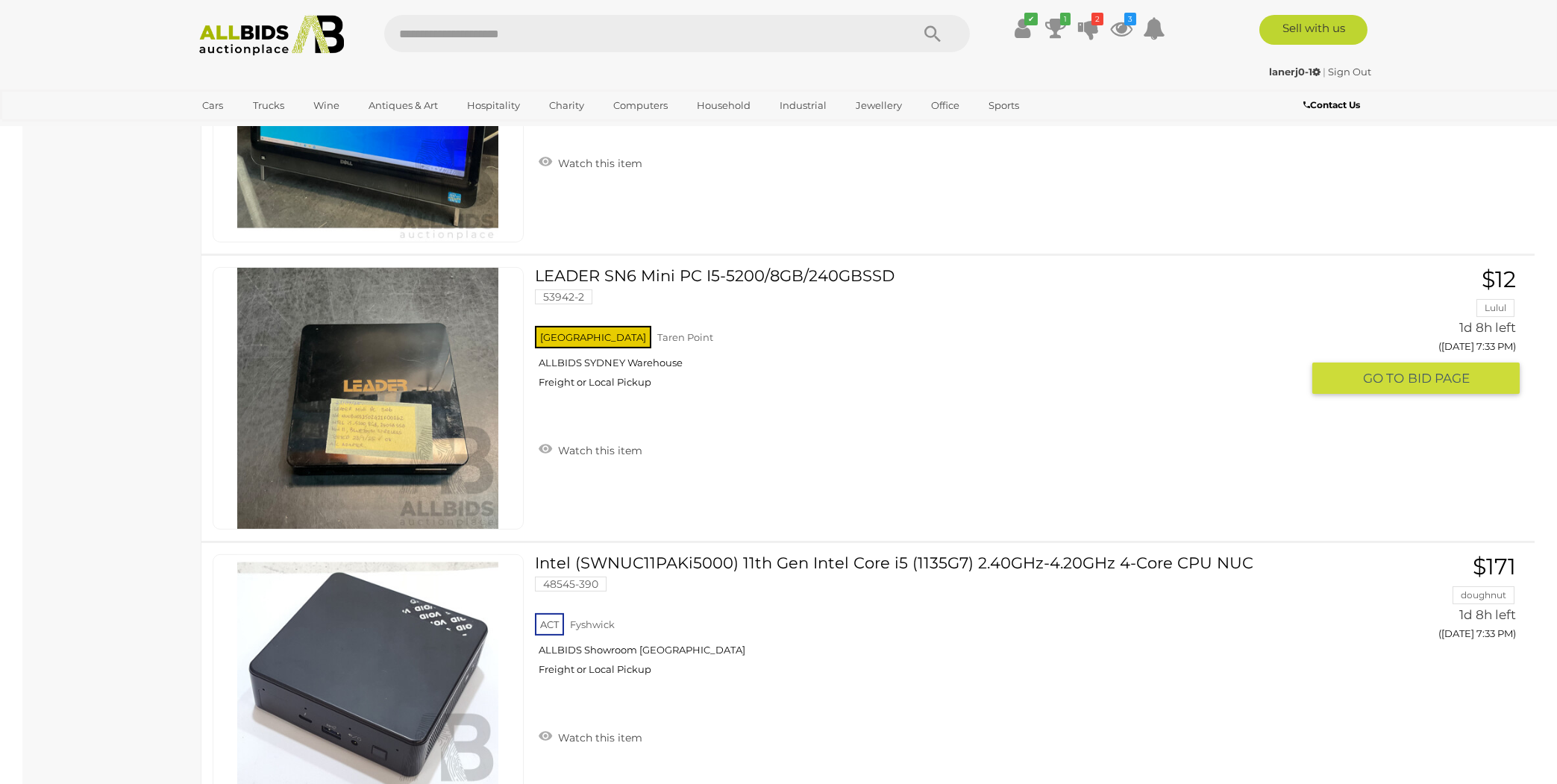
click at [395, 416] on img at bounding box center [367, 398] width 261 height 261
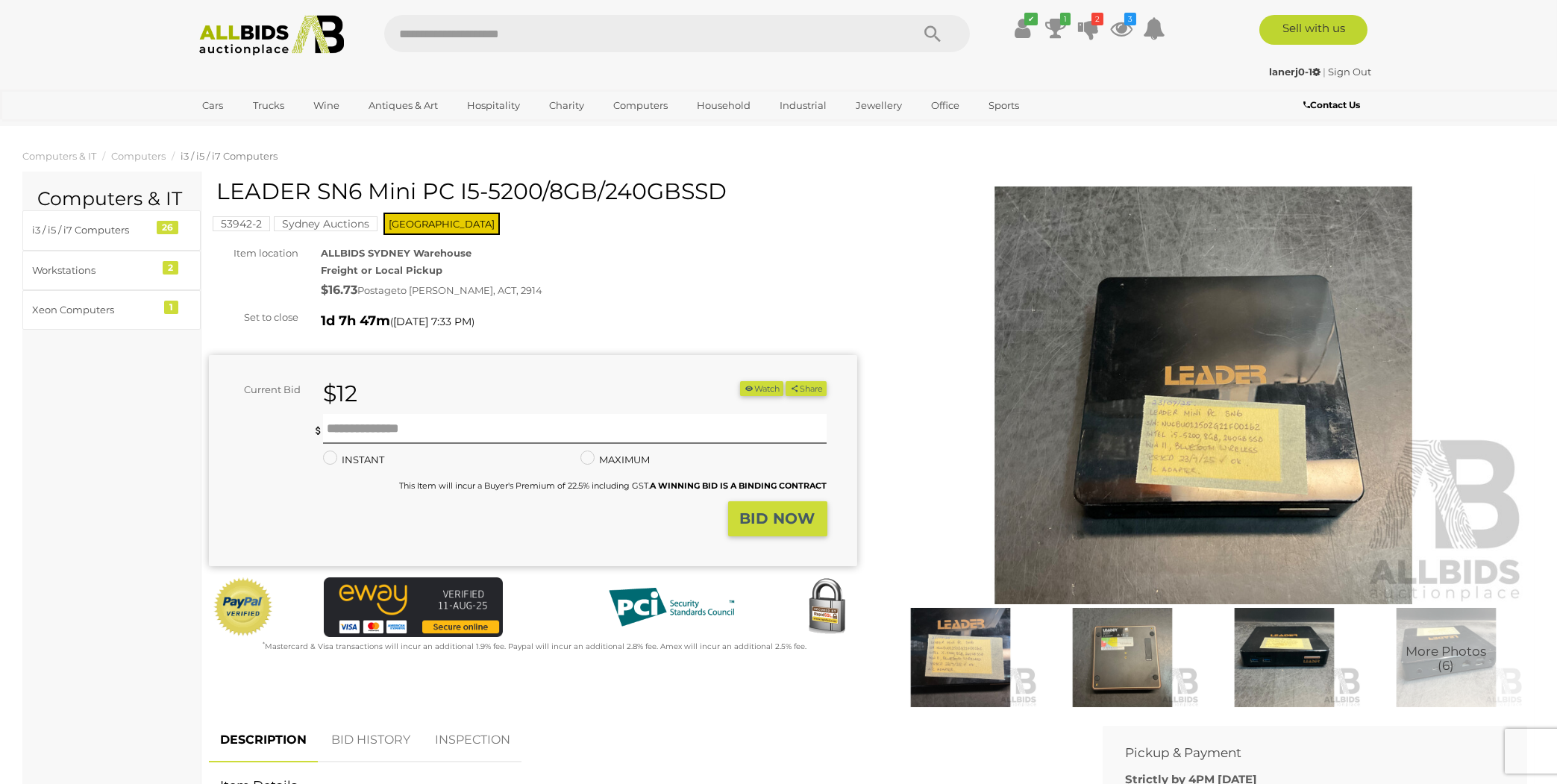
click at [1228, 427] on img at bounding box center [1204, 396] width 648 height 418
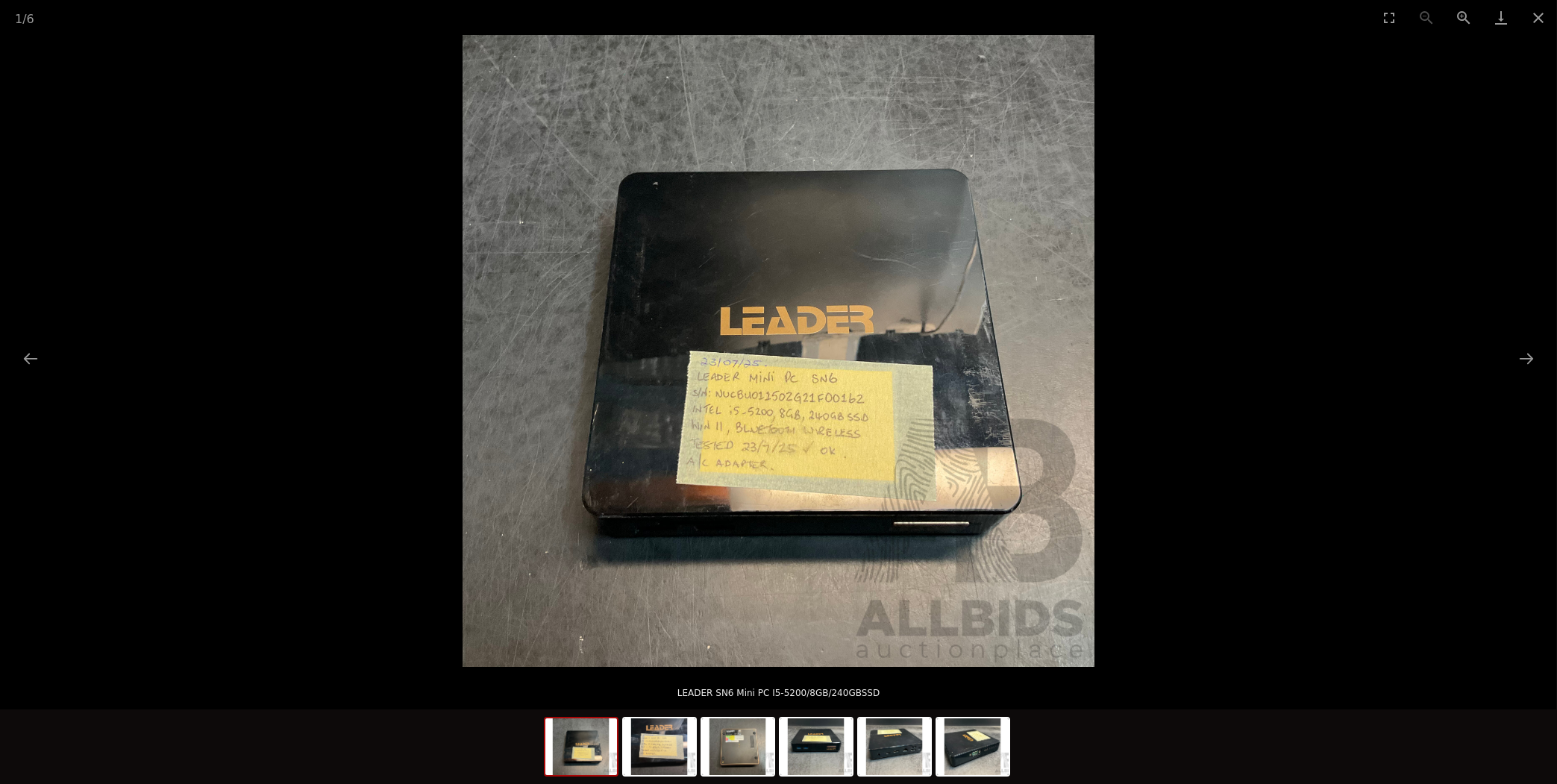
click at [866, 397] on img at bounding box center [778, 351] width 632 height 632
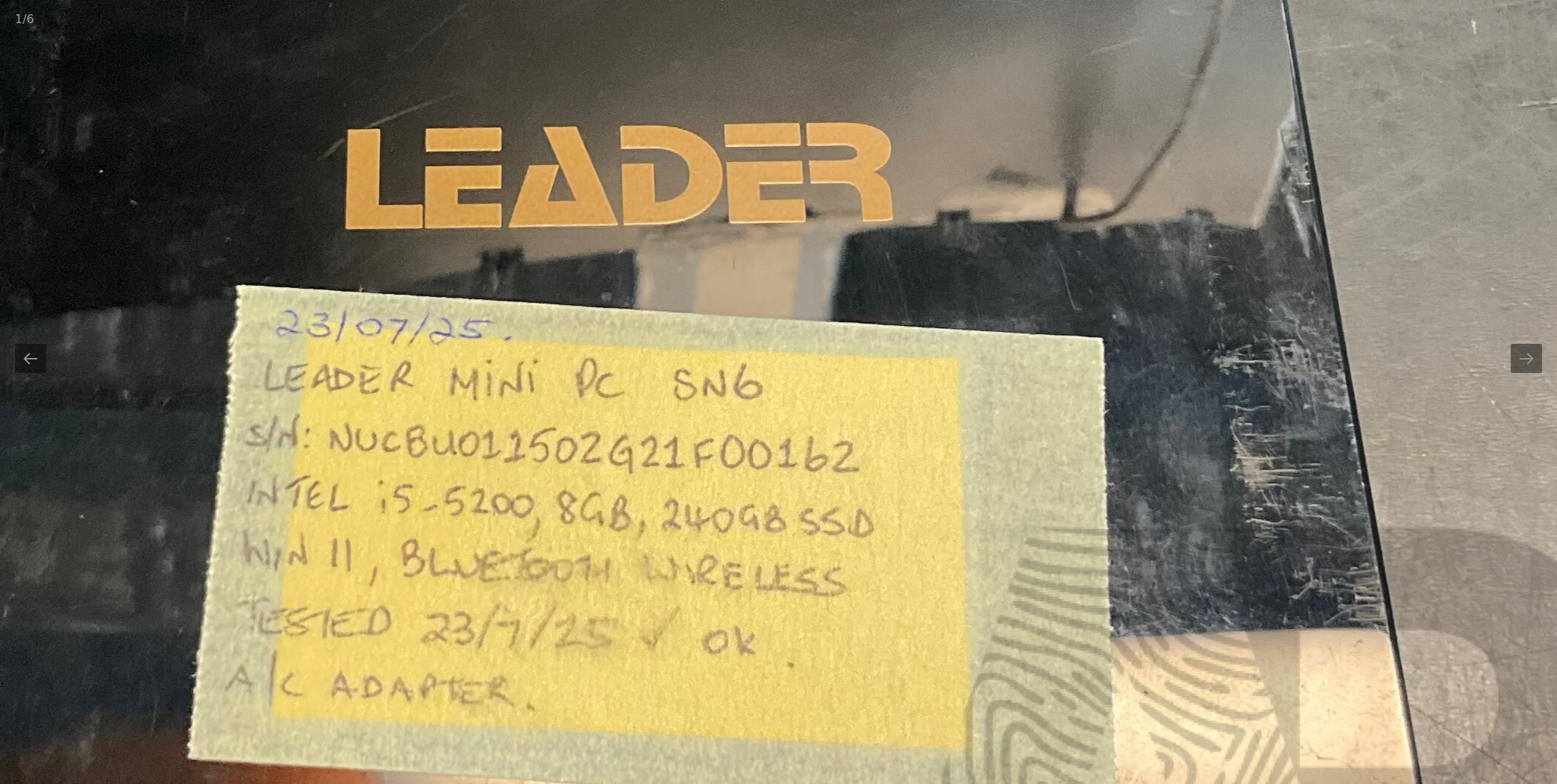
click at [1136, 161] on img at bounding box center [554, 286] width 2256 height 2255
click at [1136, 161] on img at bounding box center [554, 287] width 2256 height 2255
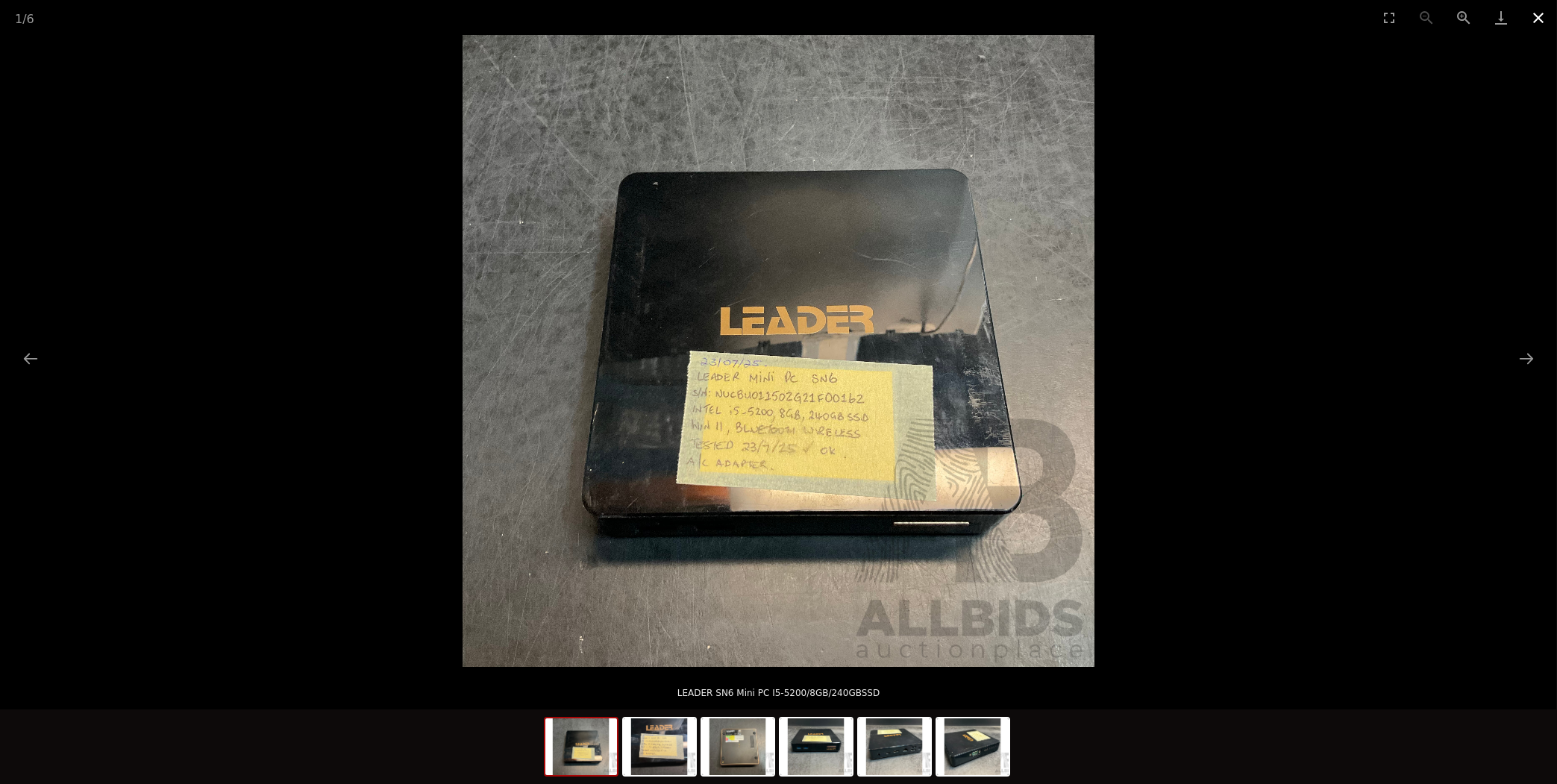
click at [1541, 14] on button "Close gallery" at bounding box center [1538, 18] width 37 height 35
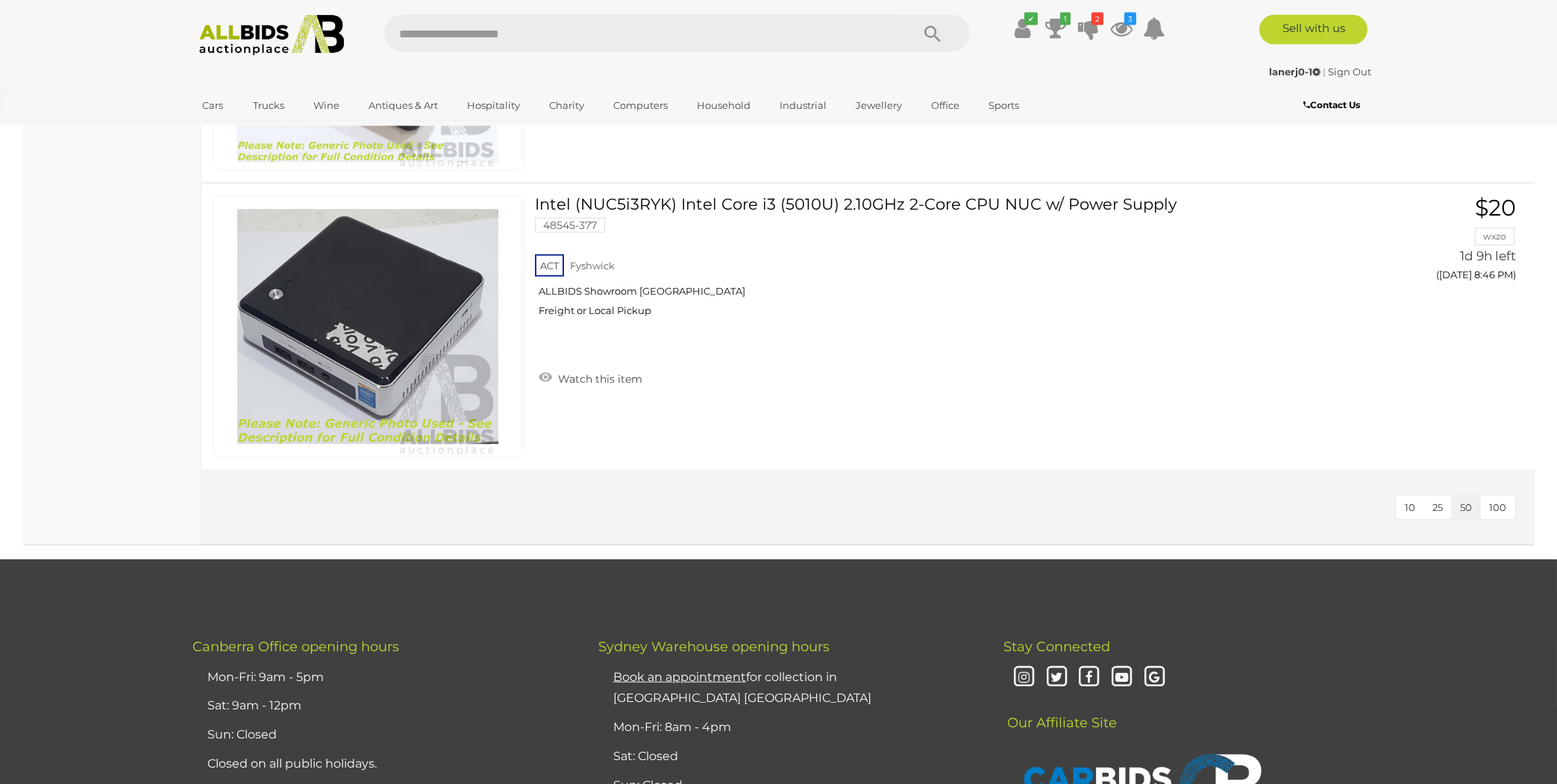
scroll to position [8169, 0]
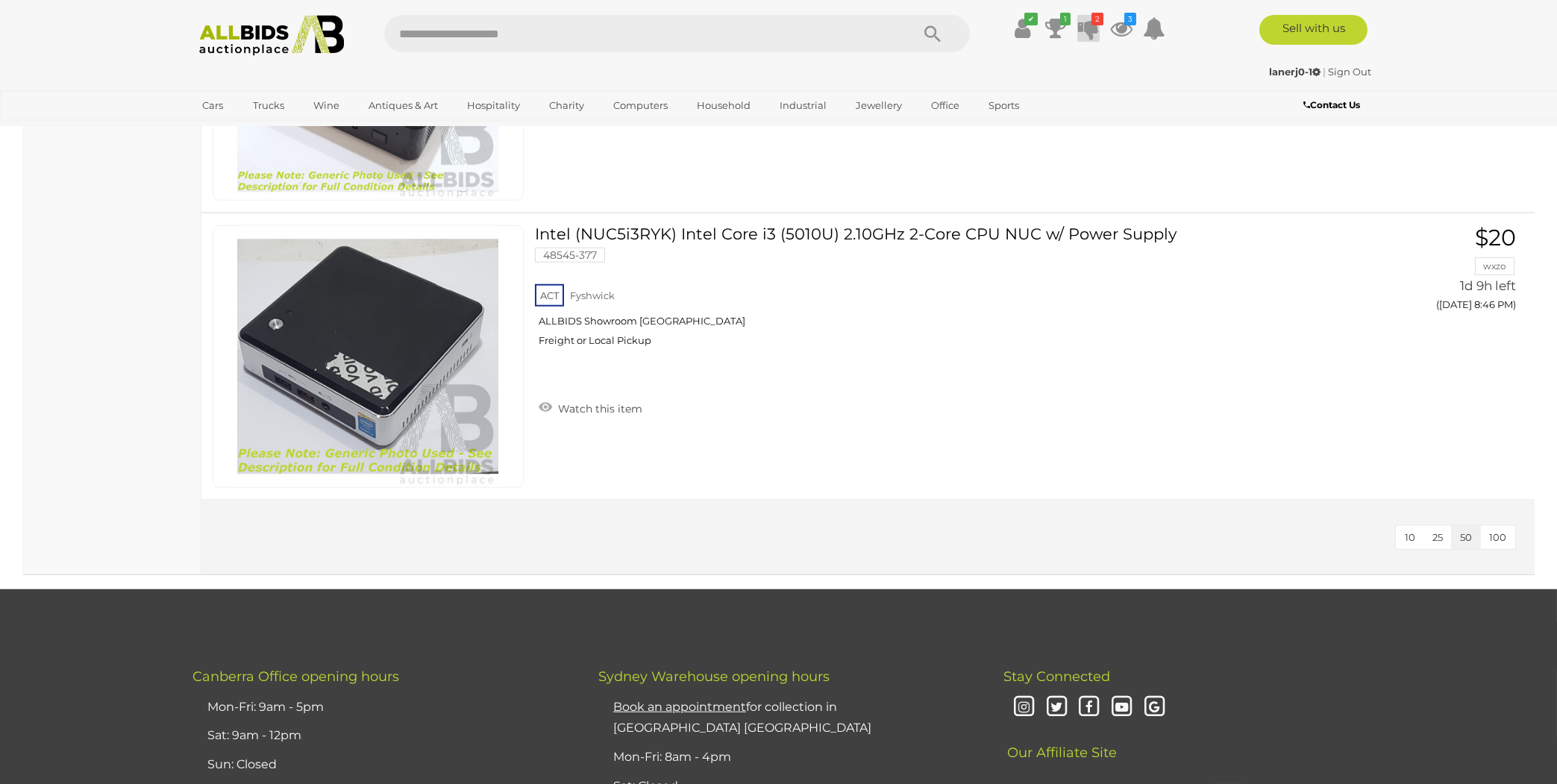
click at [1095, 27] on icon at bounding box center [1088, 29] width 21 height 27
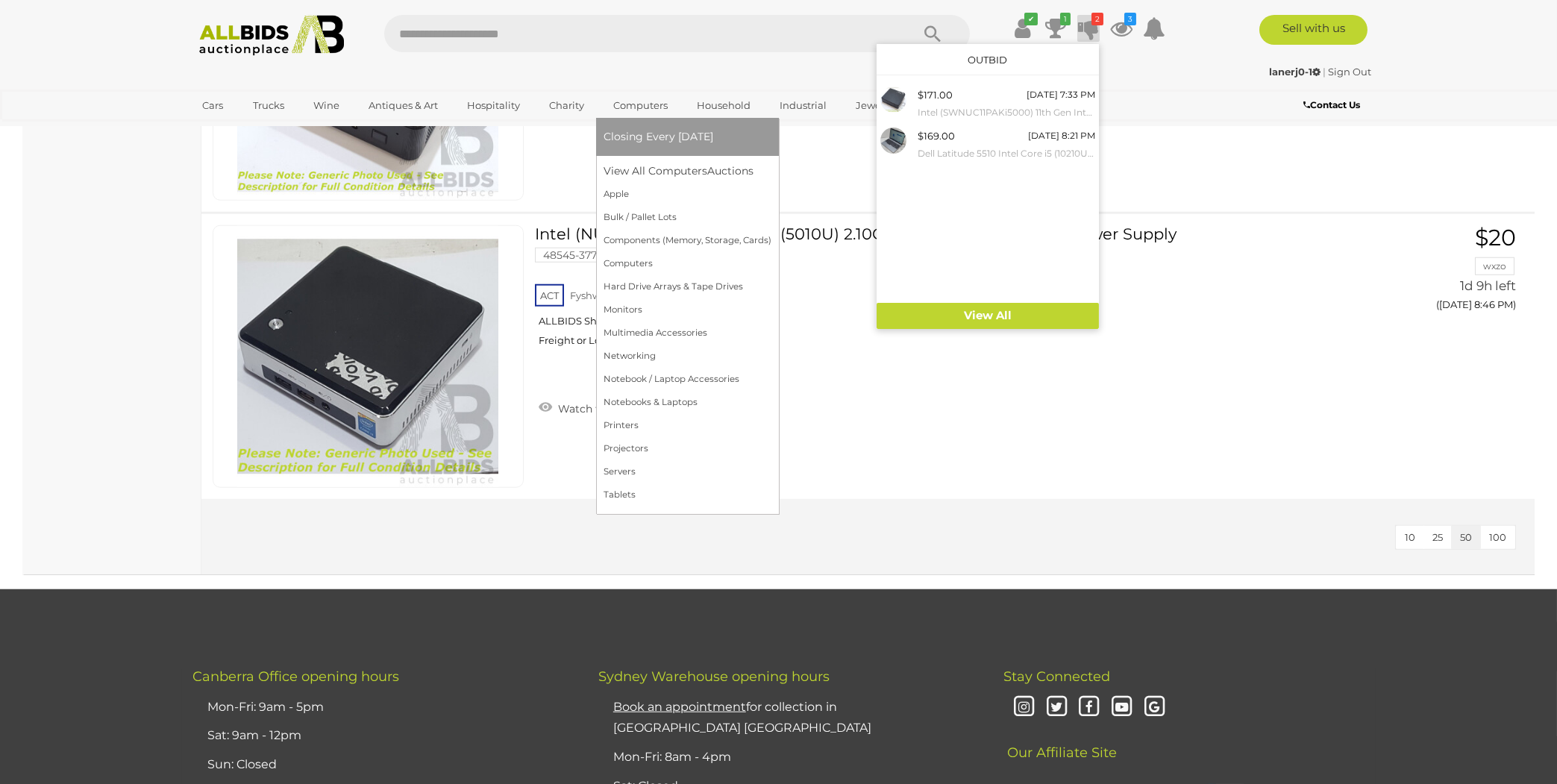
click at [651, 102] on link "Computers" at bounding box center [641, 105] width 74 height 25
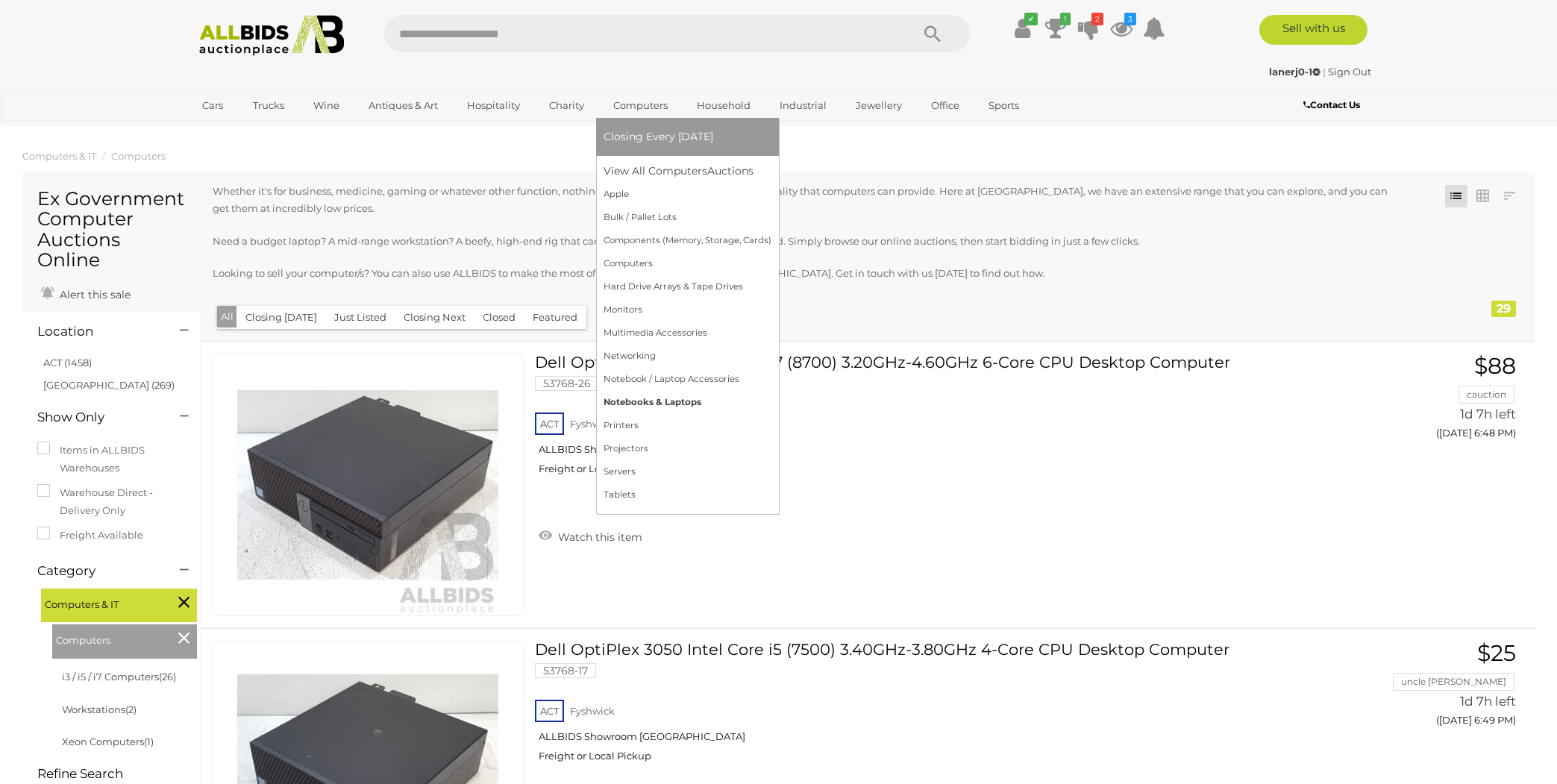
click at [637, 404] on link "Notebooks & Laptops" at bounding box center [688, 402] width 168 height 23
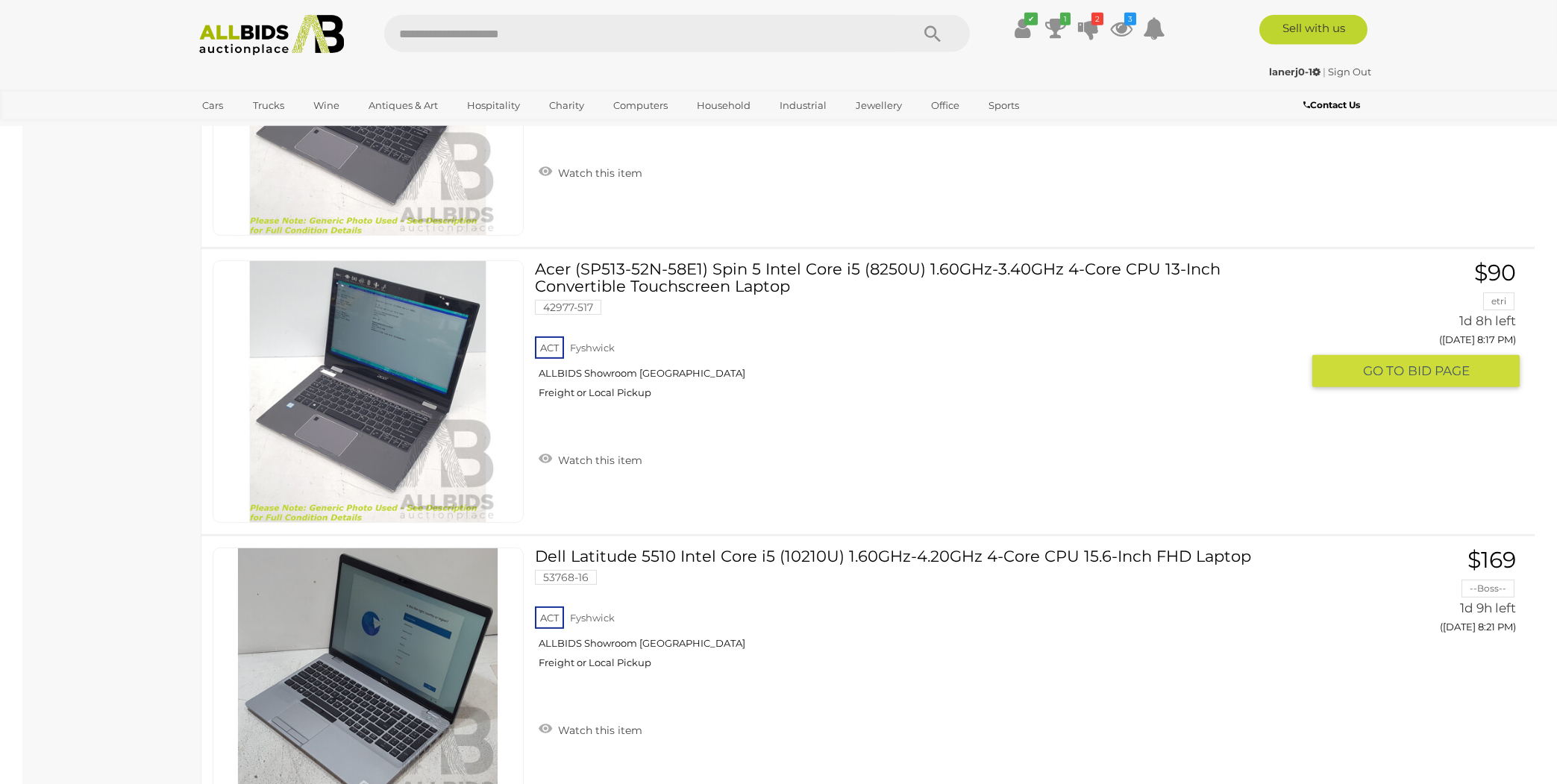
scroll to position [3838, 0]
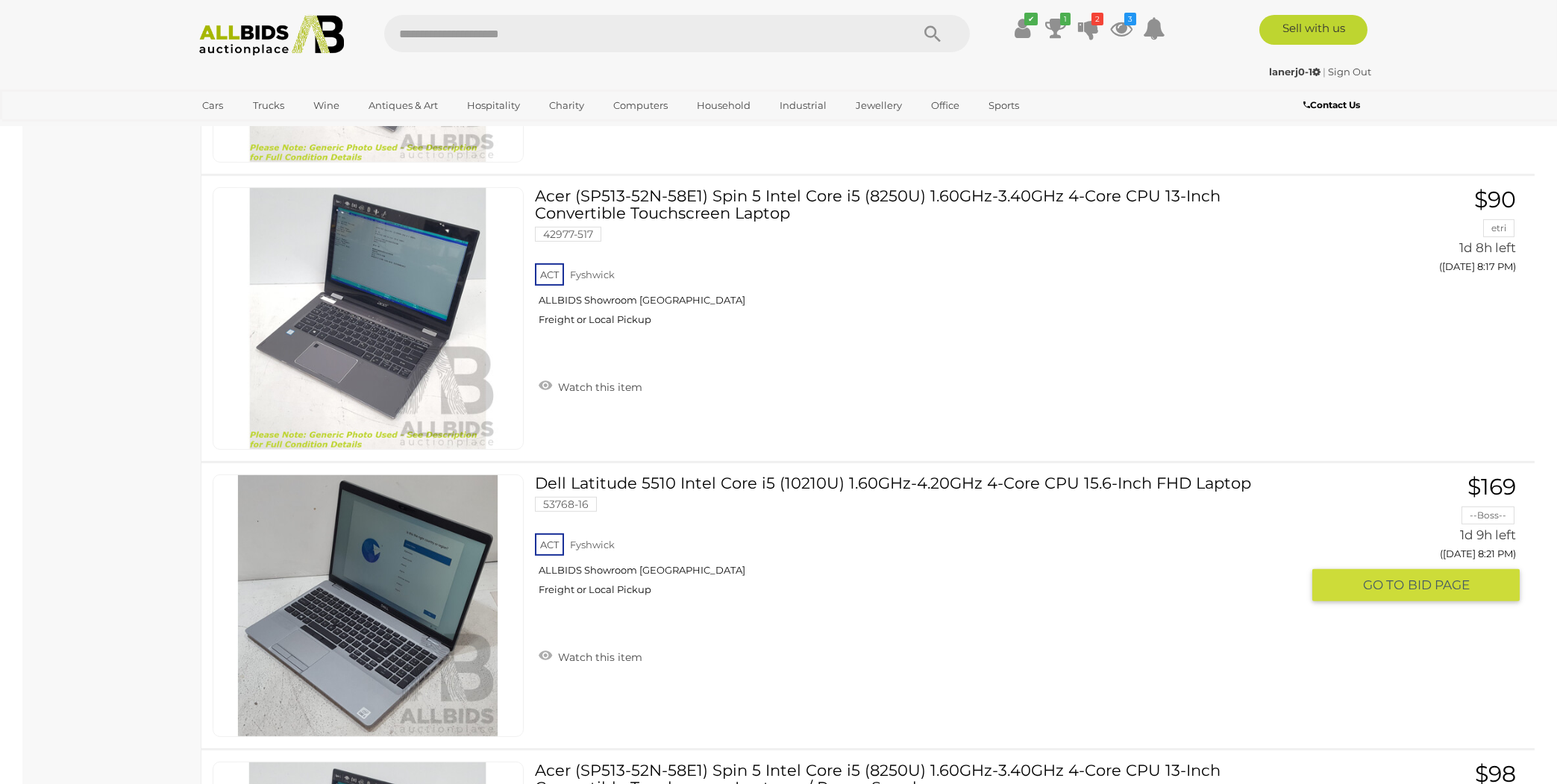
click at [898, 475] on link "Dell Latitude 5510 Intel Core i5 (10210U) 1.60GHz-4.20GHz 4-Core CPU 15.6-Inch …" at bounding box center [924, 541] width 755 height 132
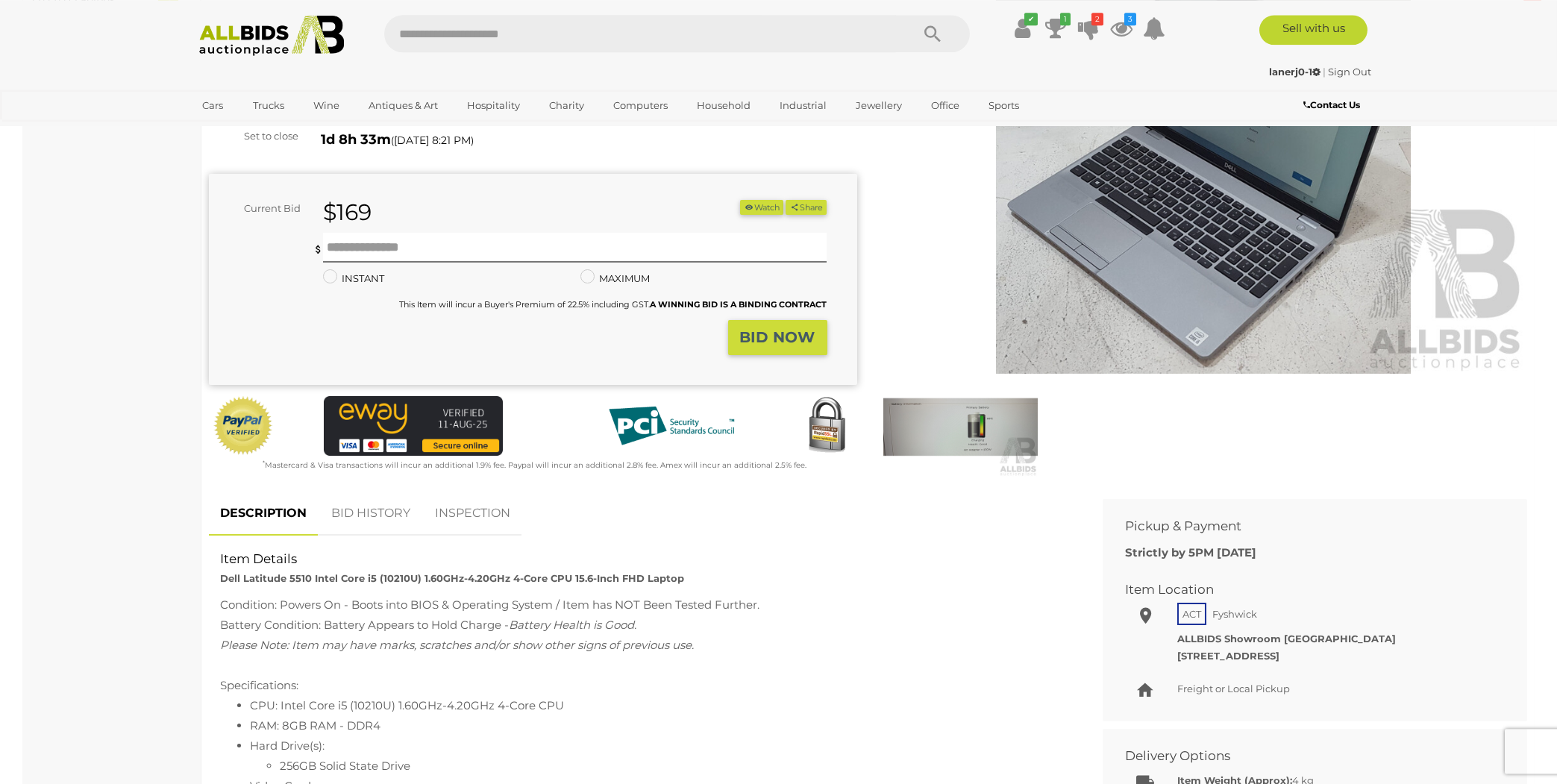
scroll to position [239, 0]
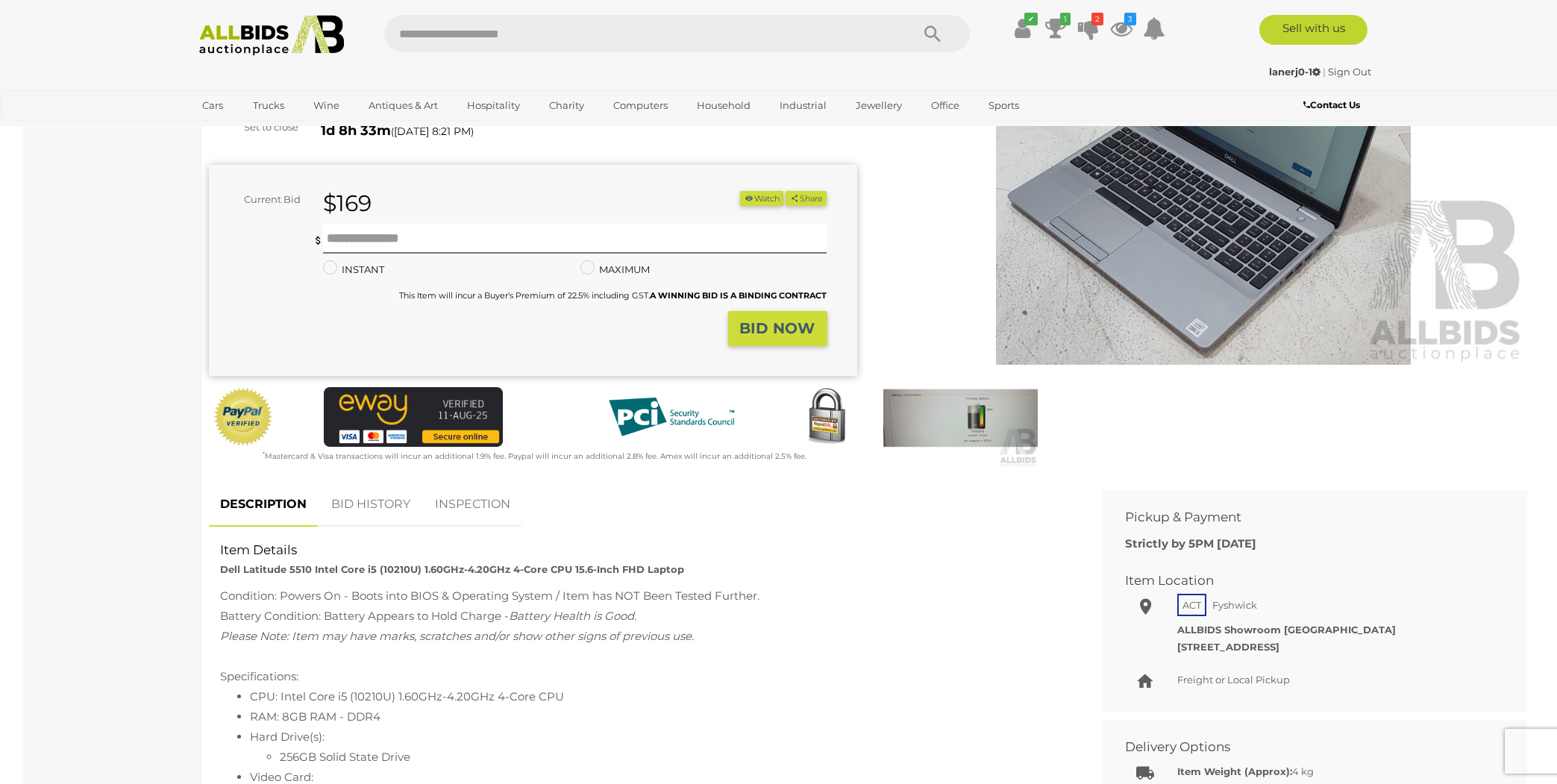
click at [401, 502] on link "BID HISTORY" at bounding box center [370, 504] width 101 height 44
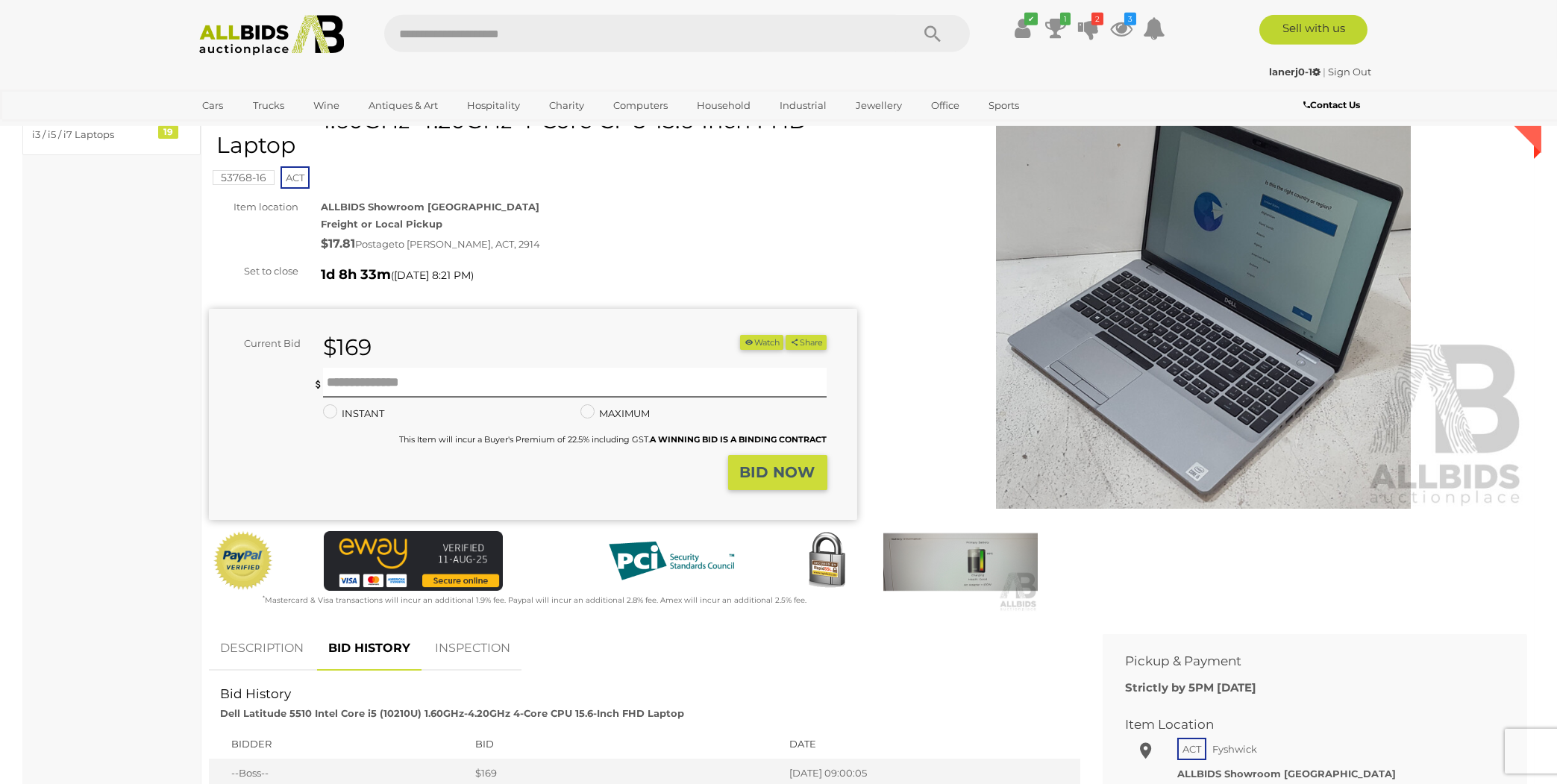
scroll to position [80, 0]
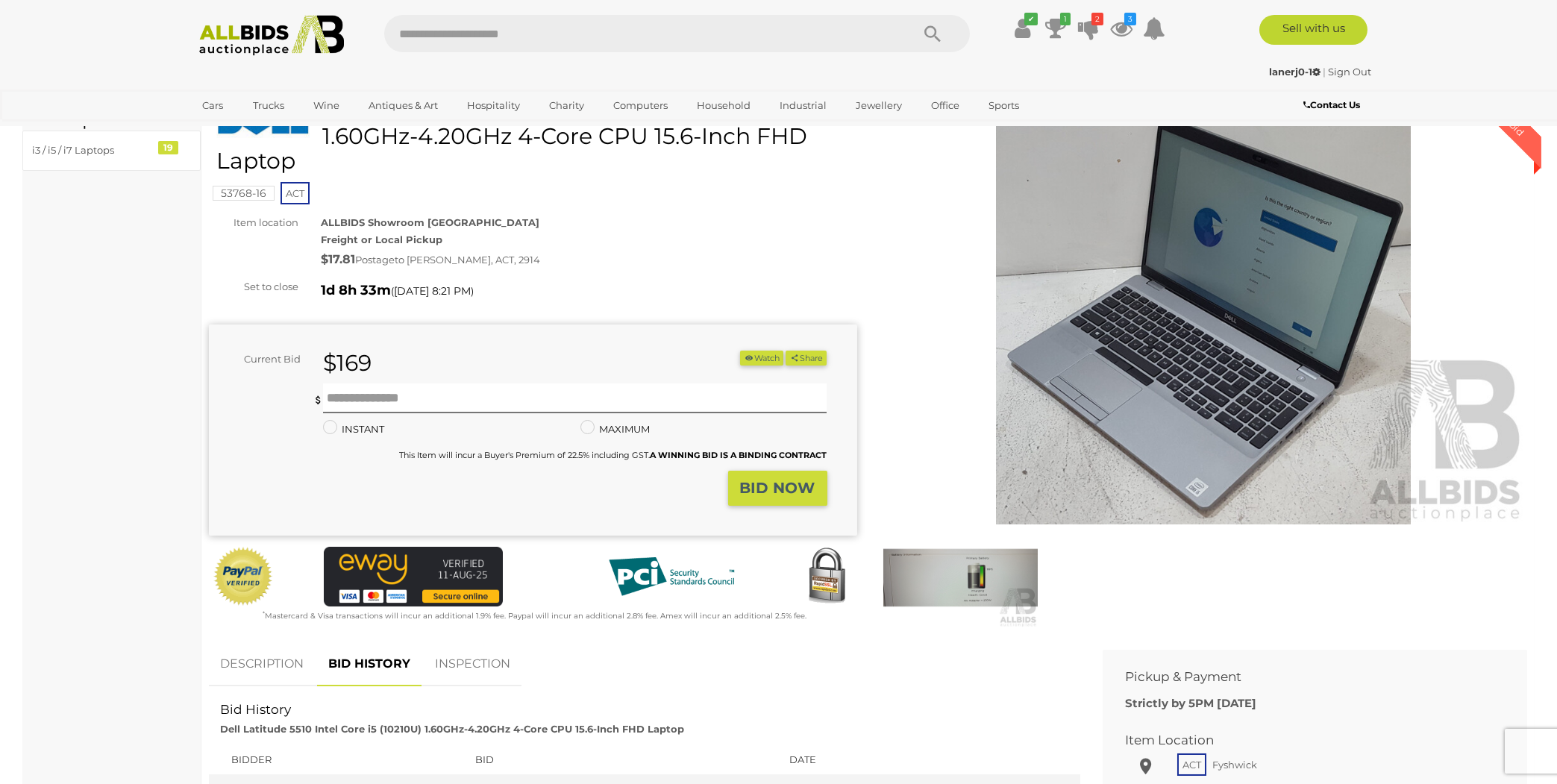
click at [282, 664] on link "DESCRIPTION" at bounding box center [262, 664] width 106 height 44
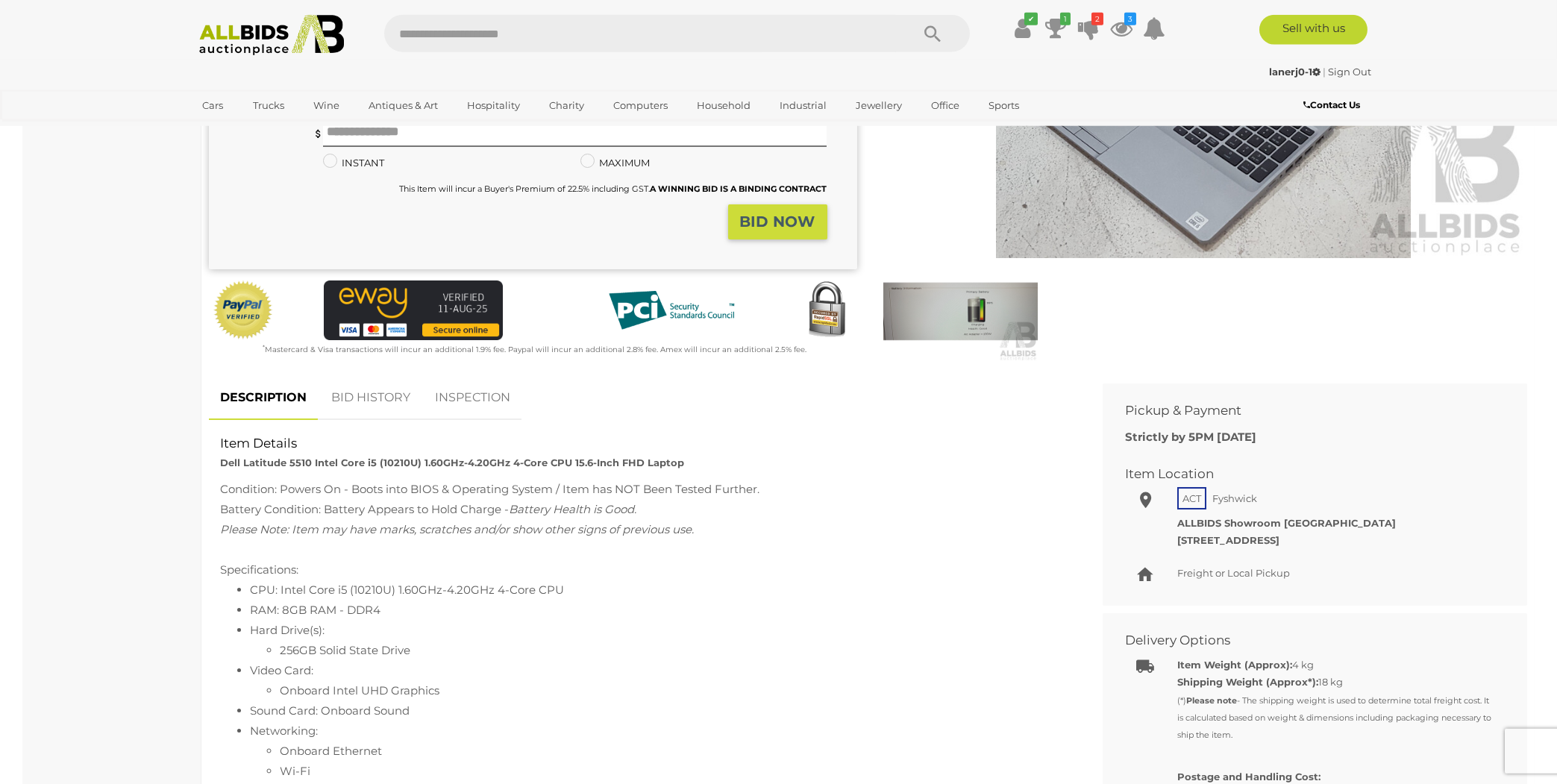
scroll to position [319, 0]
